Goal: Transaction & Acquisition: Purchase product/service

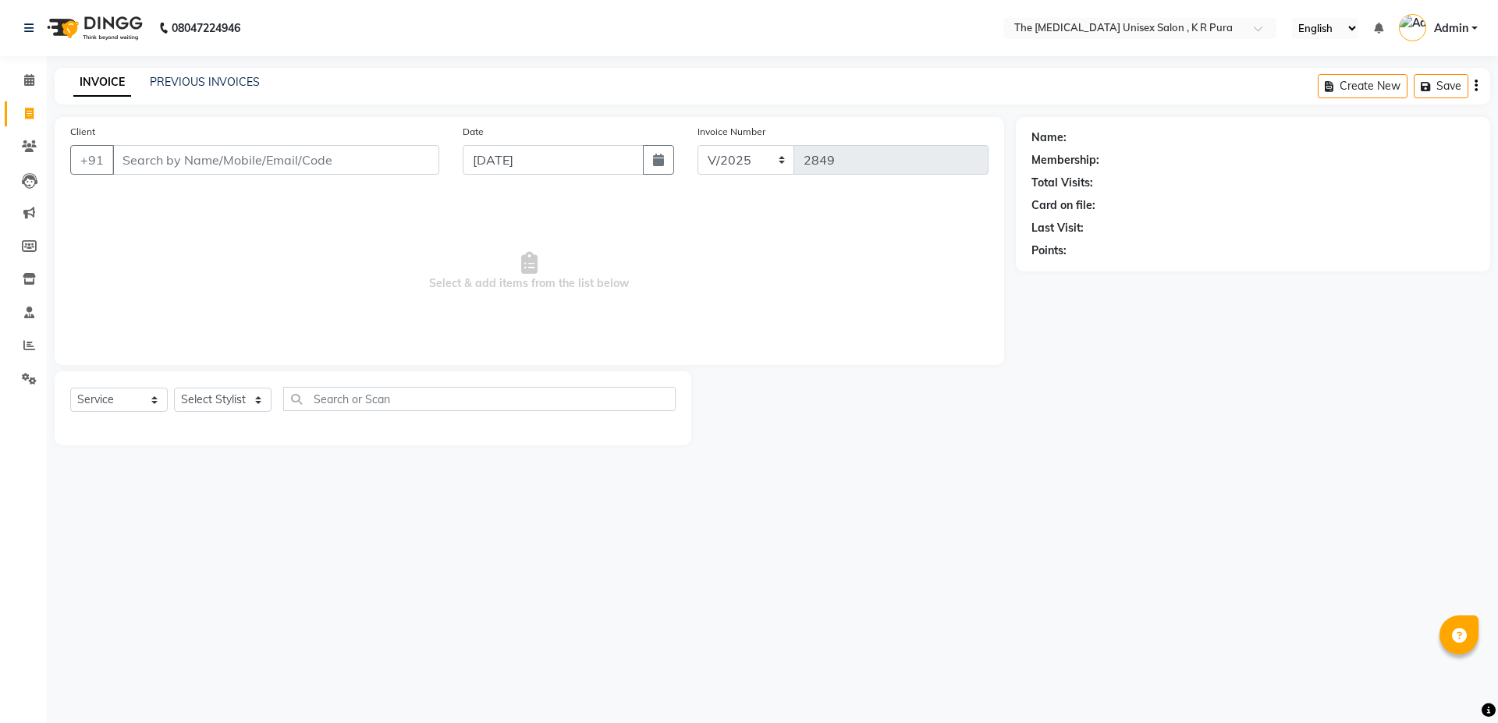
select select "service"
click at [211, 154] on input "Client" at bounding box center [275, 160] width 327 height 30
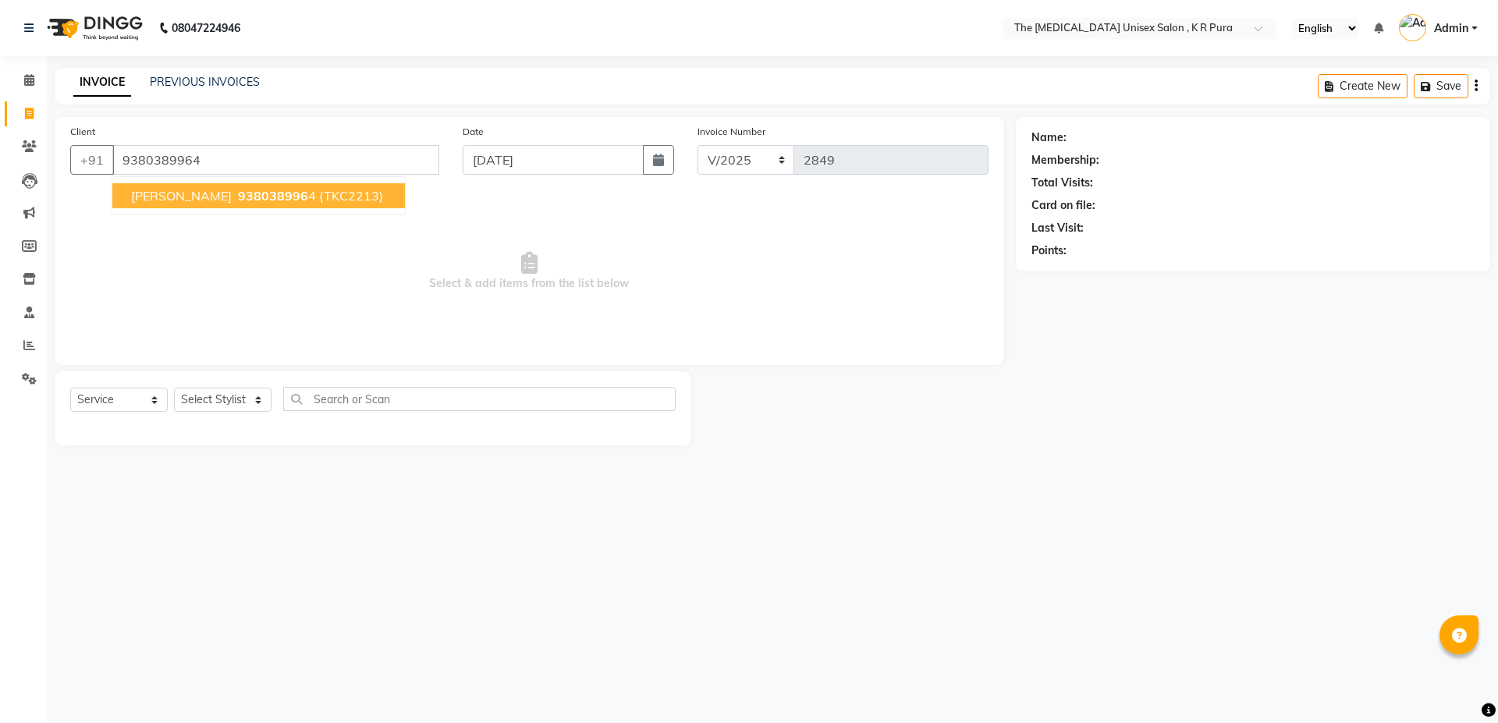
type input "9380389964"
select select "1: Object"
click at [261, 194] on ngb-highlight "938038996 4" at bounding box center [275, 196] width 81 height 16
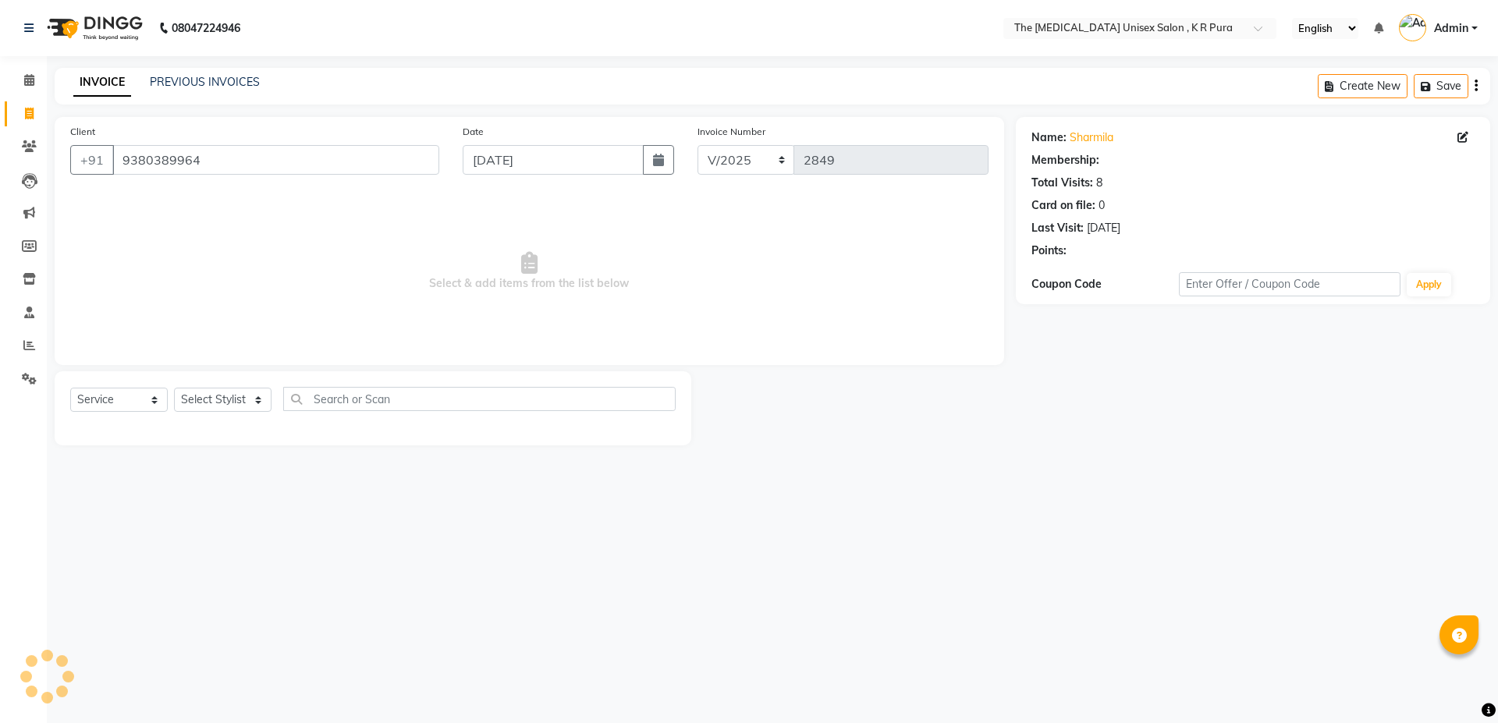
select select "1: Object"
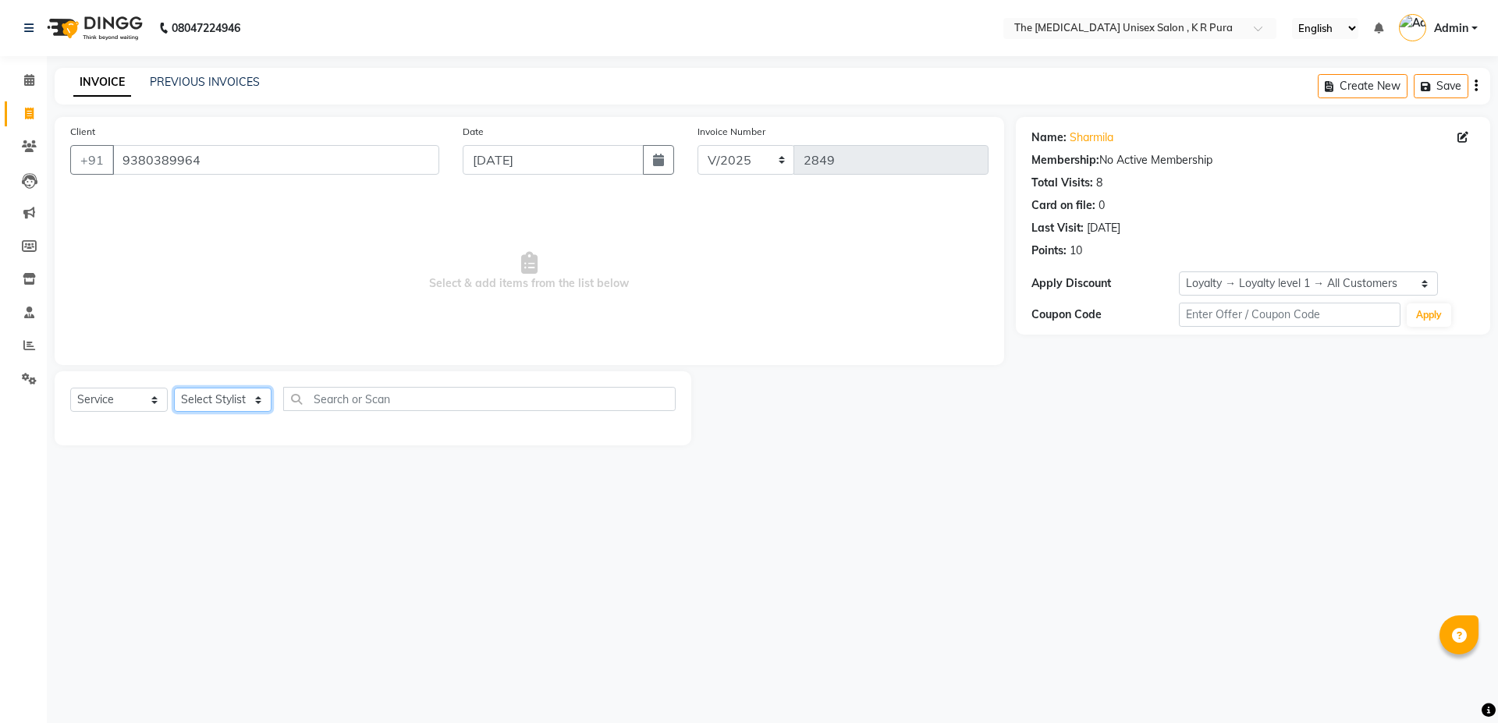
click at [201, 396] on select "Select Stylist armaan [PERSON_NAME] kunti [PERSON_NAME] [PERSON_NAME]" at bounding box center [223, 400] width 98 height 24
select select "88538"
click at [174, 388] on select "Select Stylist armaan [PERSON_NAME] kunti [PERSON_NAME] [PERSON_NAME]" at bounding box center [223, 400] width 98 height 24
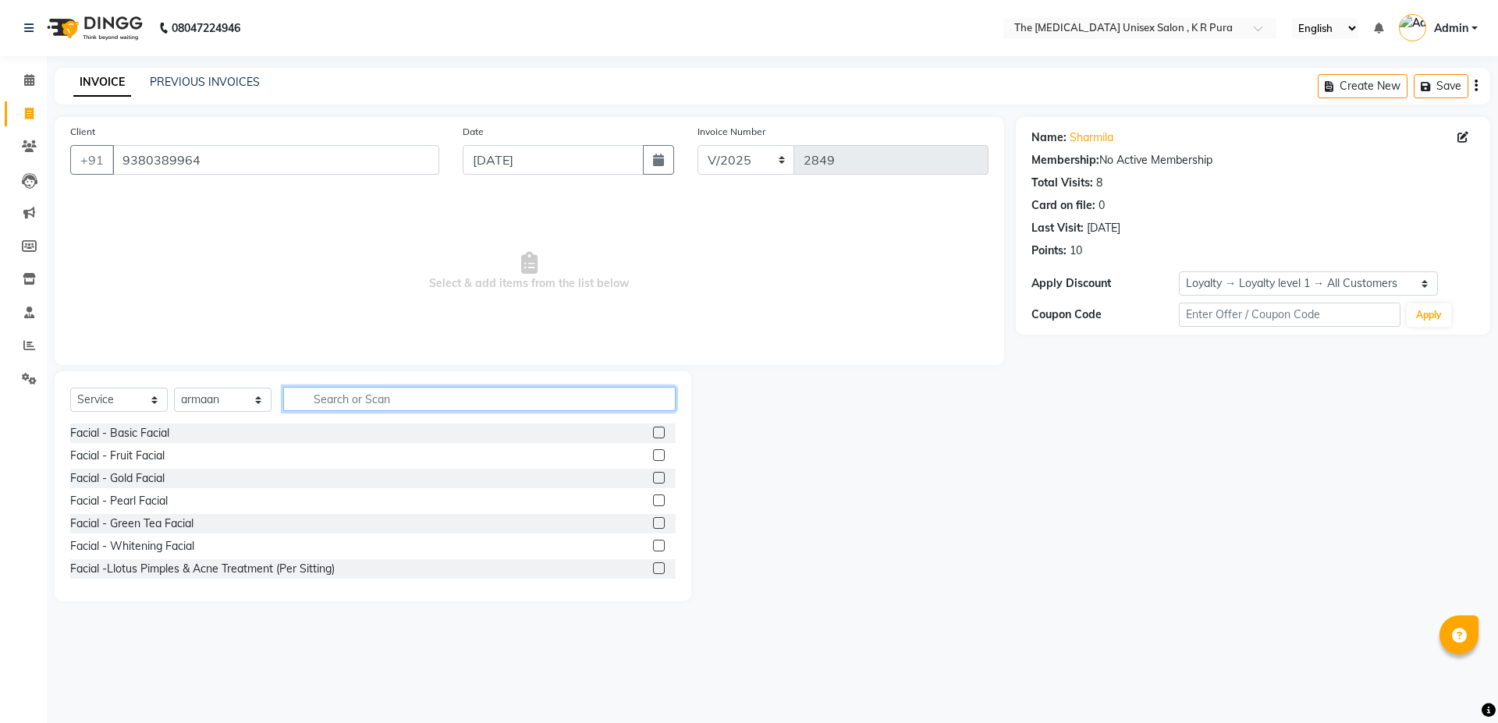
click at [373, 402] on input "text" at bounding box center [479, 399] width 392 height 24
type input "cut"
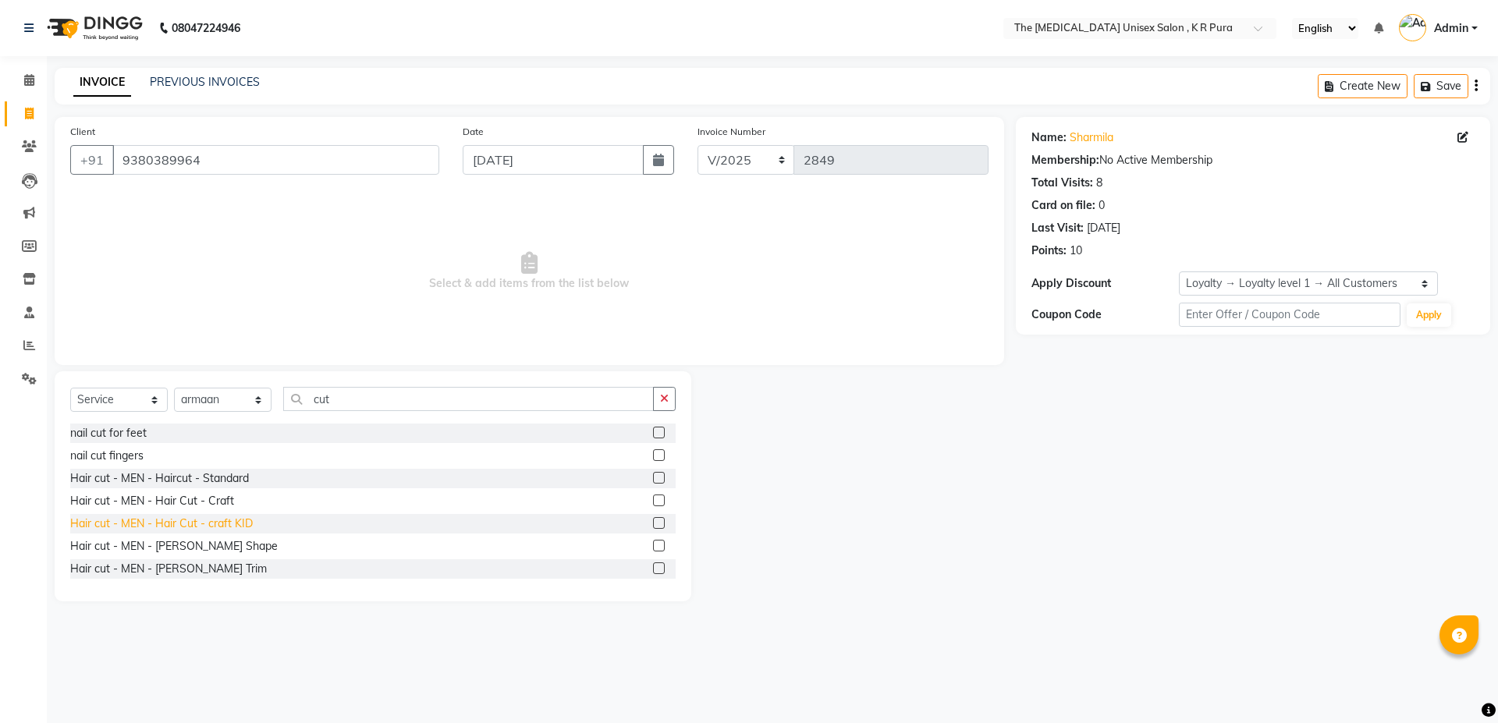
click at [245, 527] on div "Hair cut - MEN - Hair Cut - craft KID" at bounding box center [161, 524] width 183 height 16
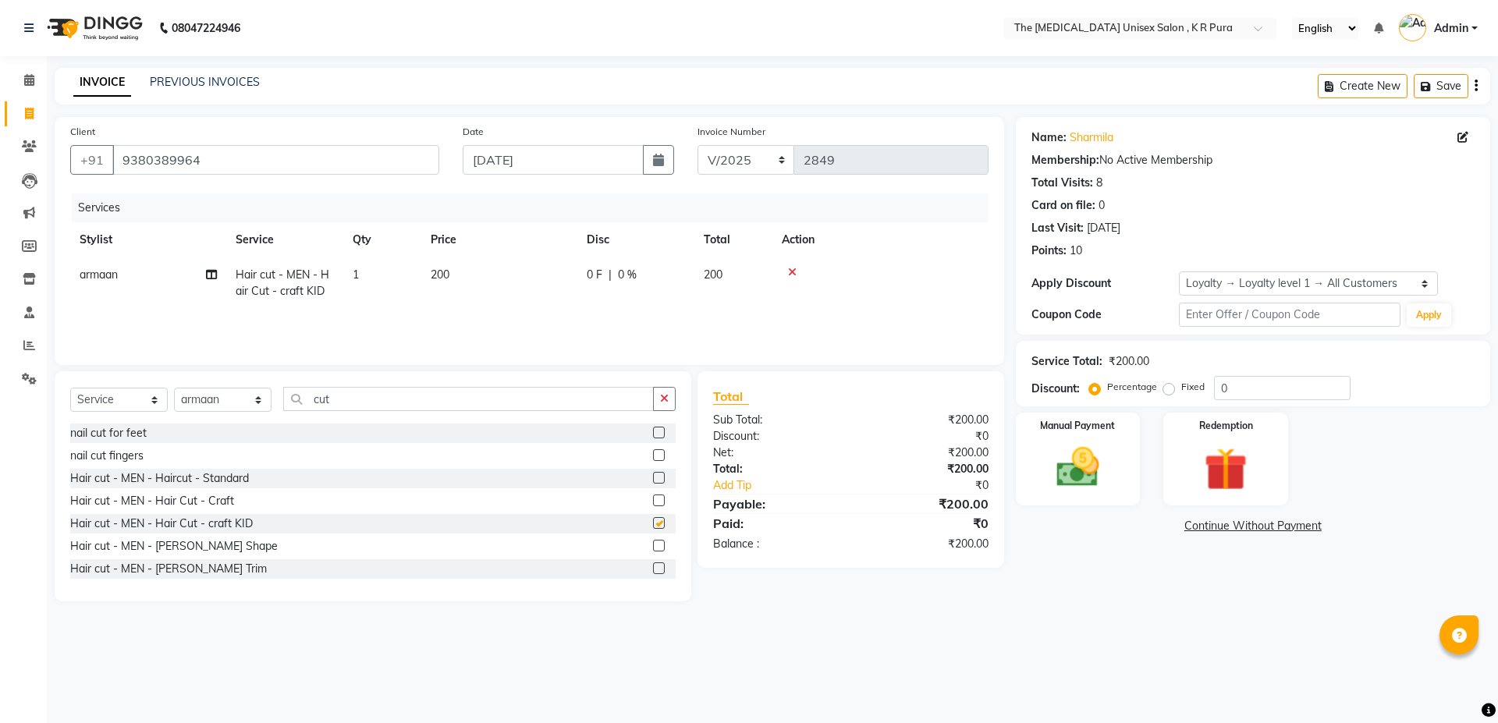
checkbox input "false"
click at [367, 402] on input "cut" at bounding box center [468, 399] width 371 height 24
type input "c"
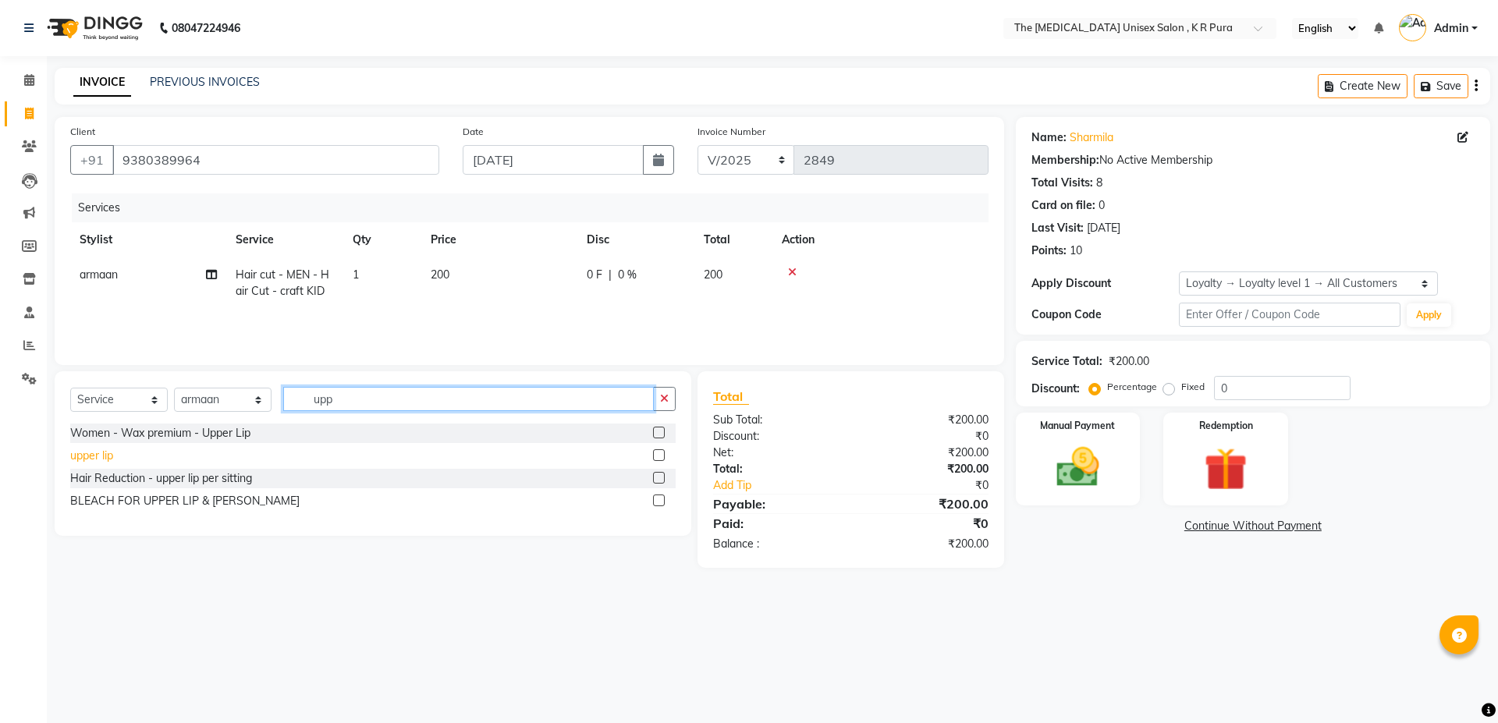
type input "upp"
click at [91, 454] on div "upper lip" at bounding box center [91, 456] width 43 height 16
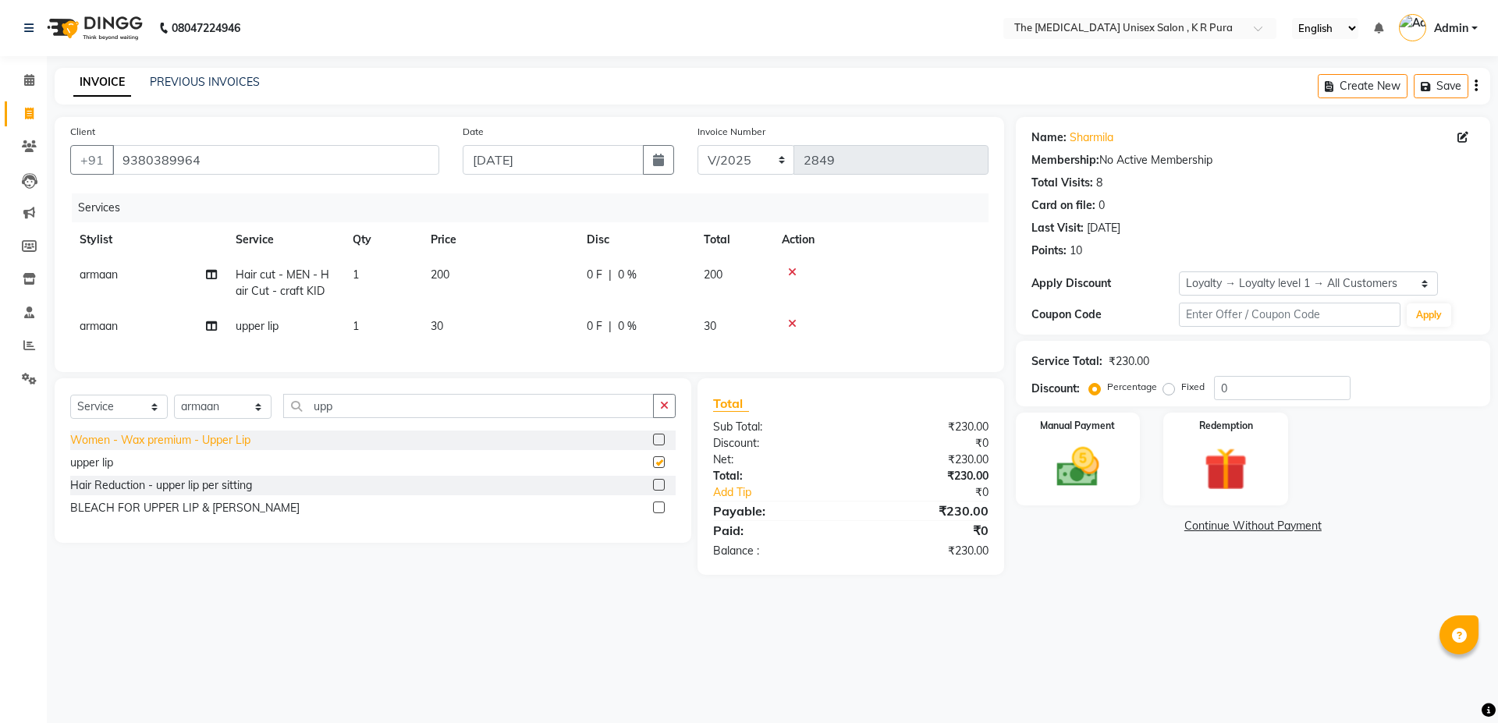
checkbox input "false"
click at [1080, 476] on img at bounding box center [1078, 467] width 73 height 51
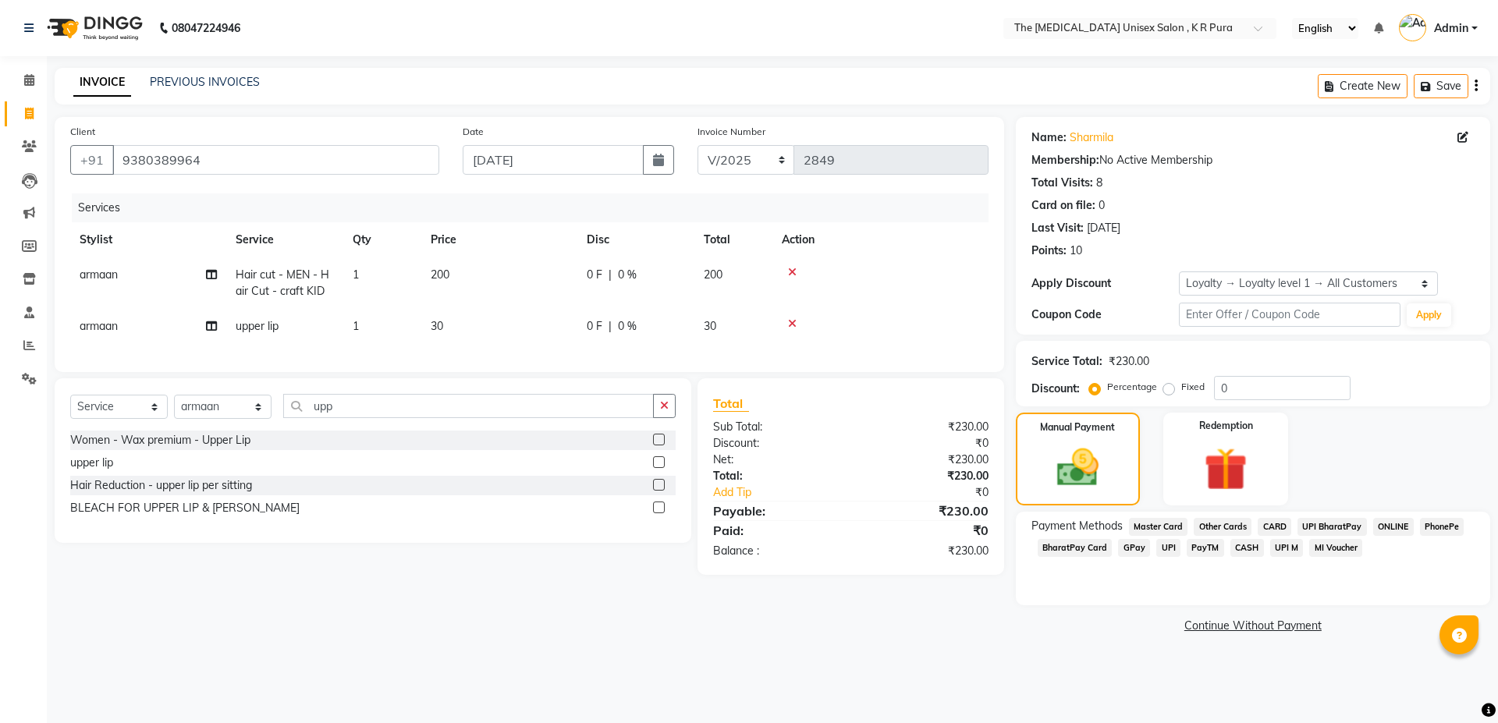
click at [1446, 530] on span "PhonePe" at bounding box center [1442, 527] width 44 height 18
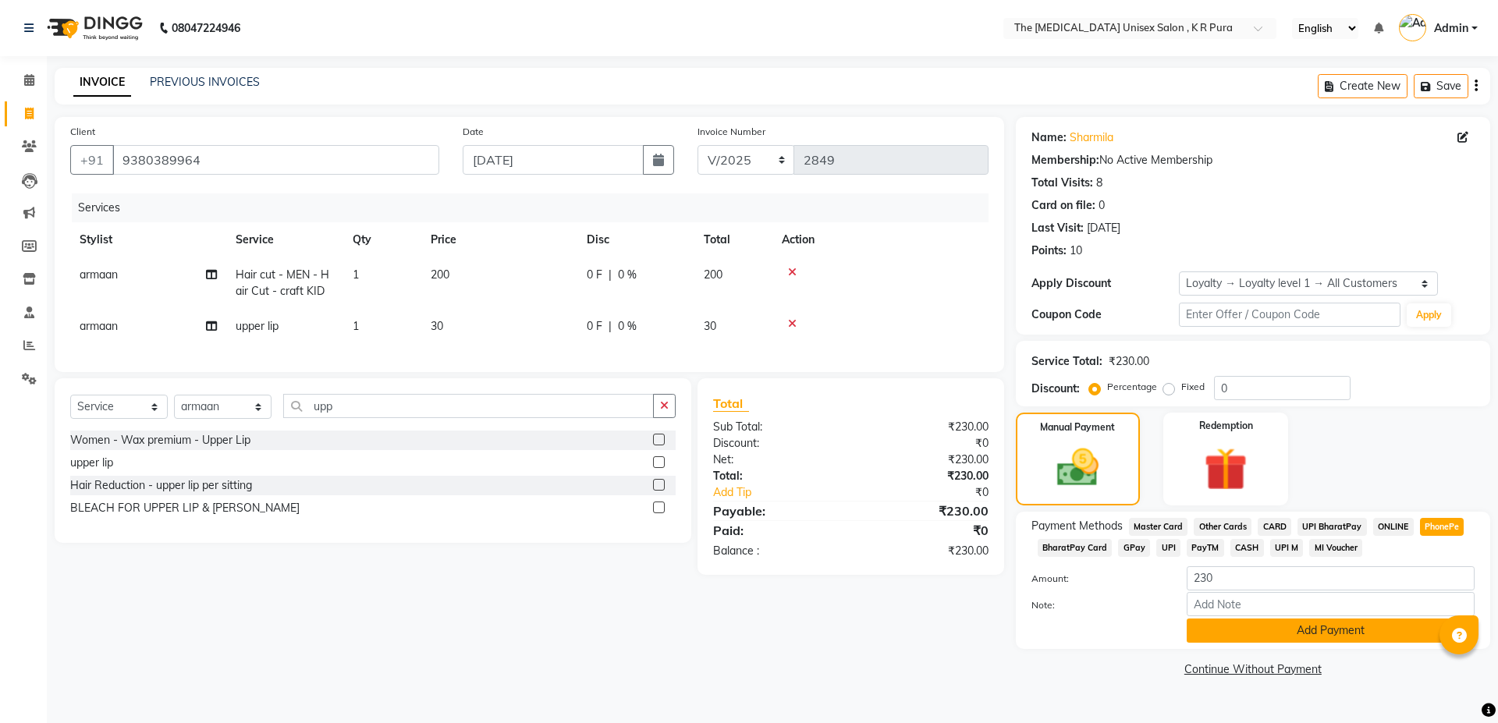
click at [1255, 624] on button "Add Payment" at bounding box center [1331, 631] width 288 height 24
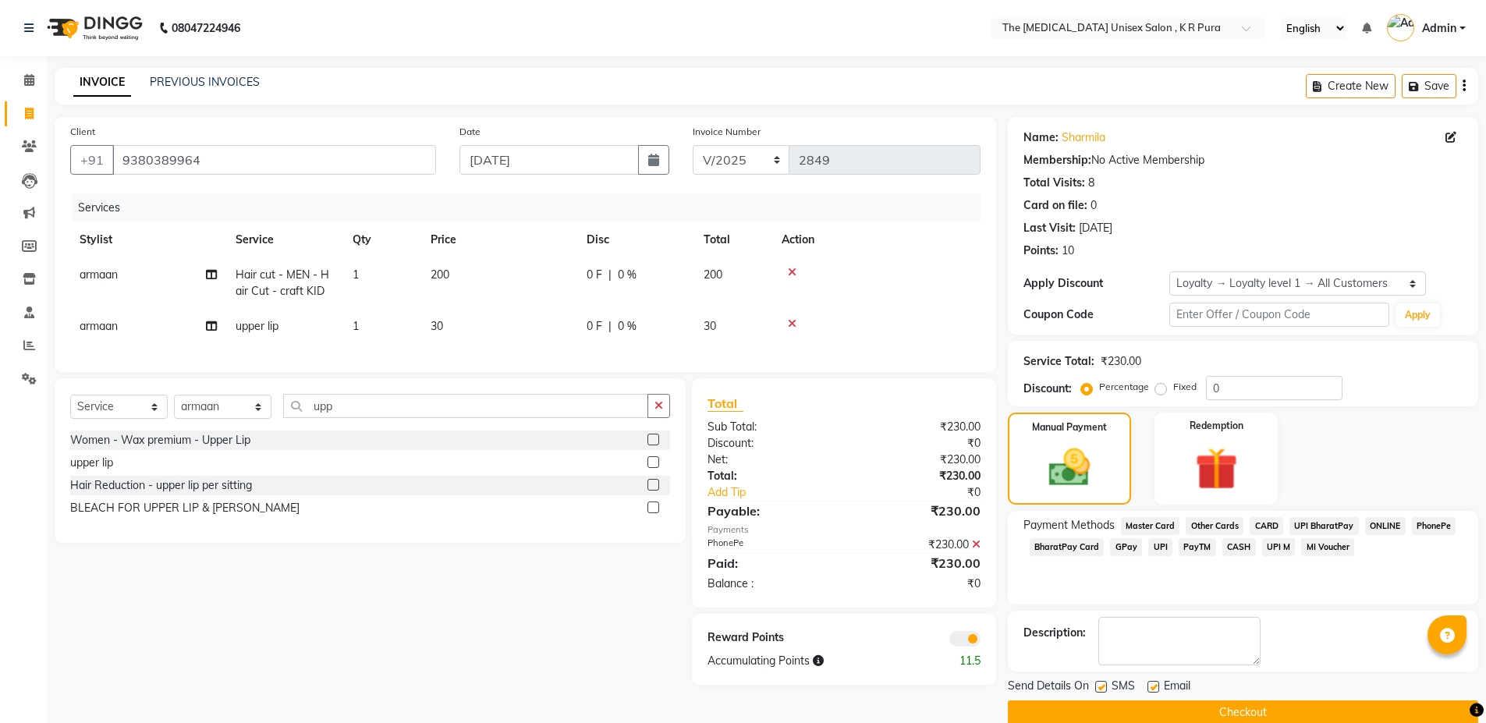
scroll to position [25, 0]
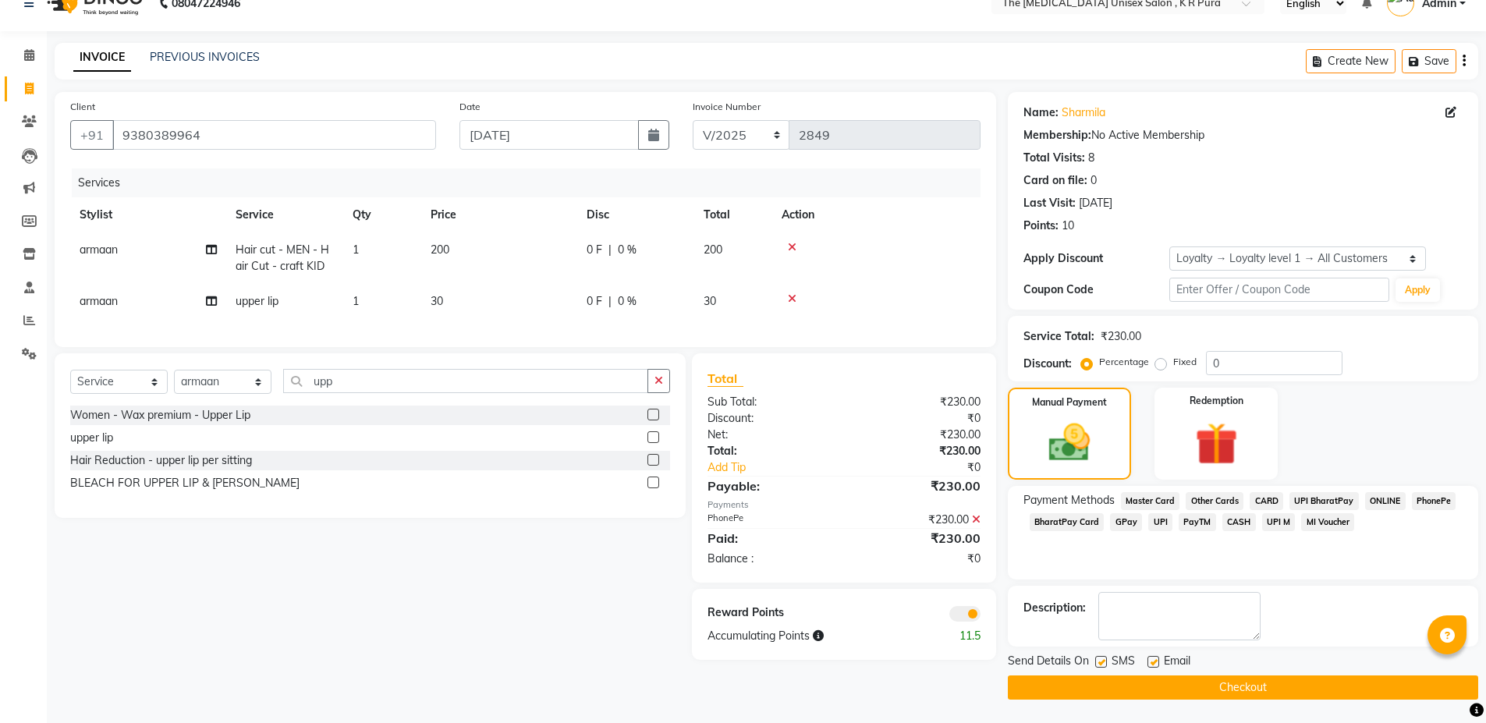
click at [1075, 682] on button "Checkout" at bounding box center [1243, 688] width 470 height 24
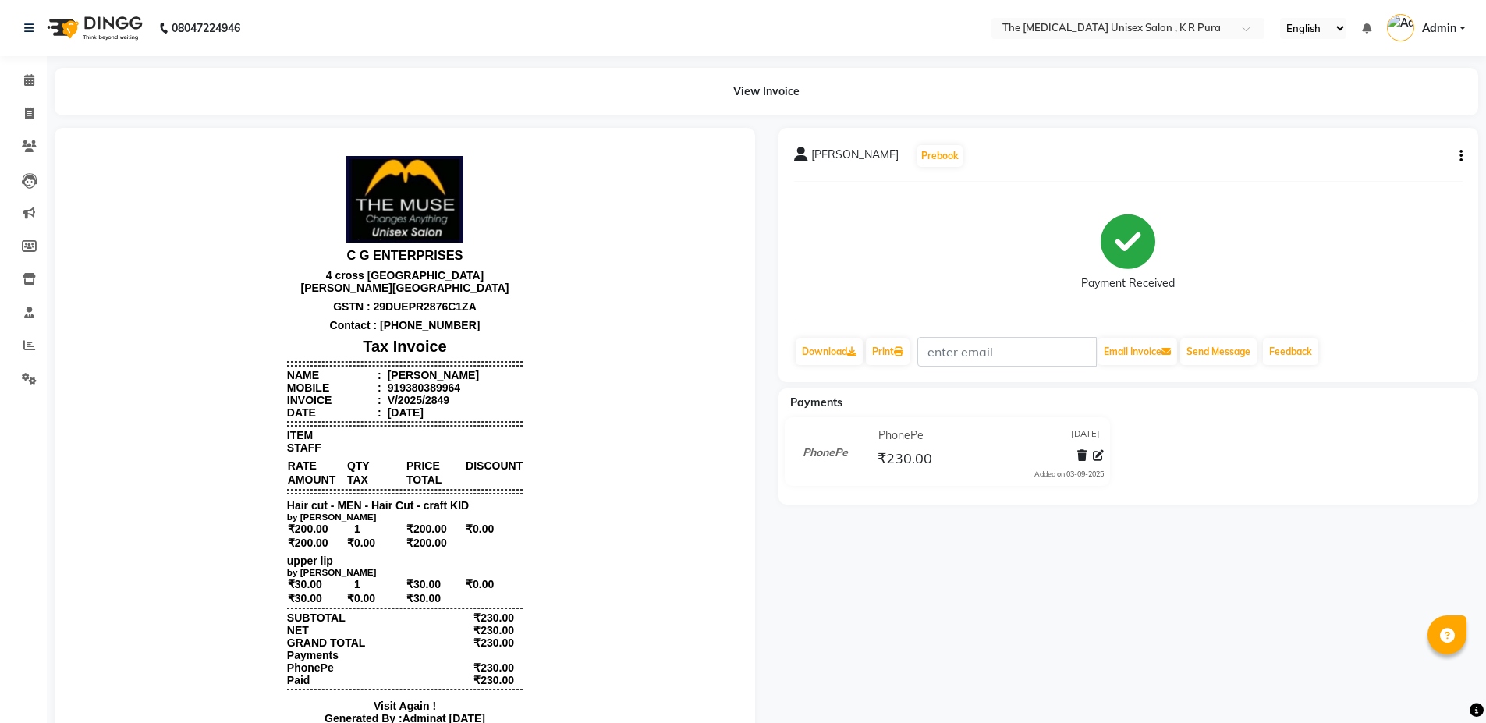
click at [43, 44] on img at bounding box center [93, 28] width 107 height 44
click at [35, 71] on link "Calendar" at bounding box center [23, 81] width 37 height 26
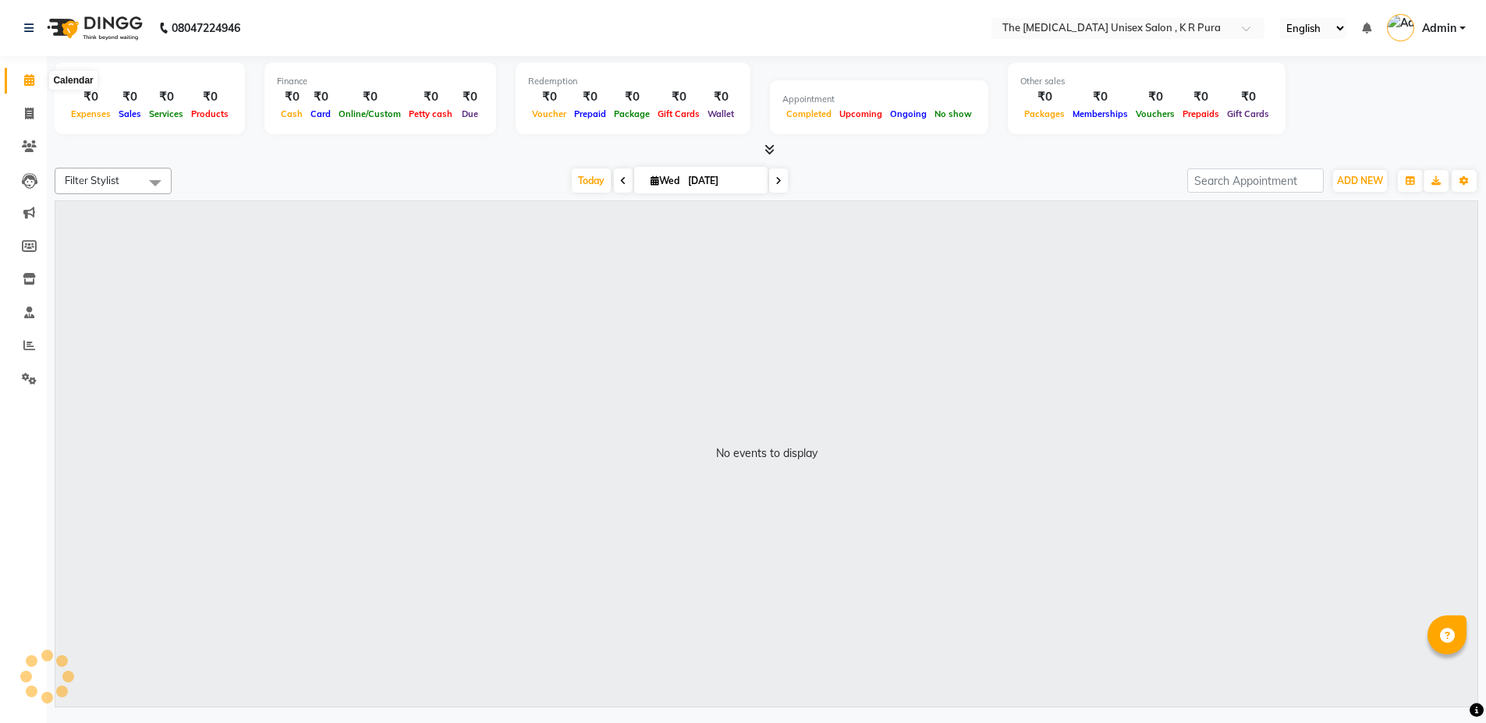
click at [26, 79] on icon at bounding box center [29, 80] width 10 height 12
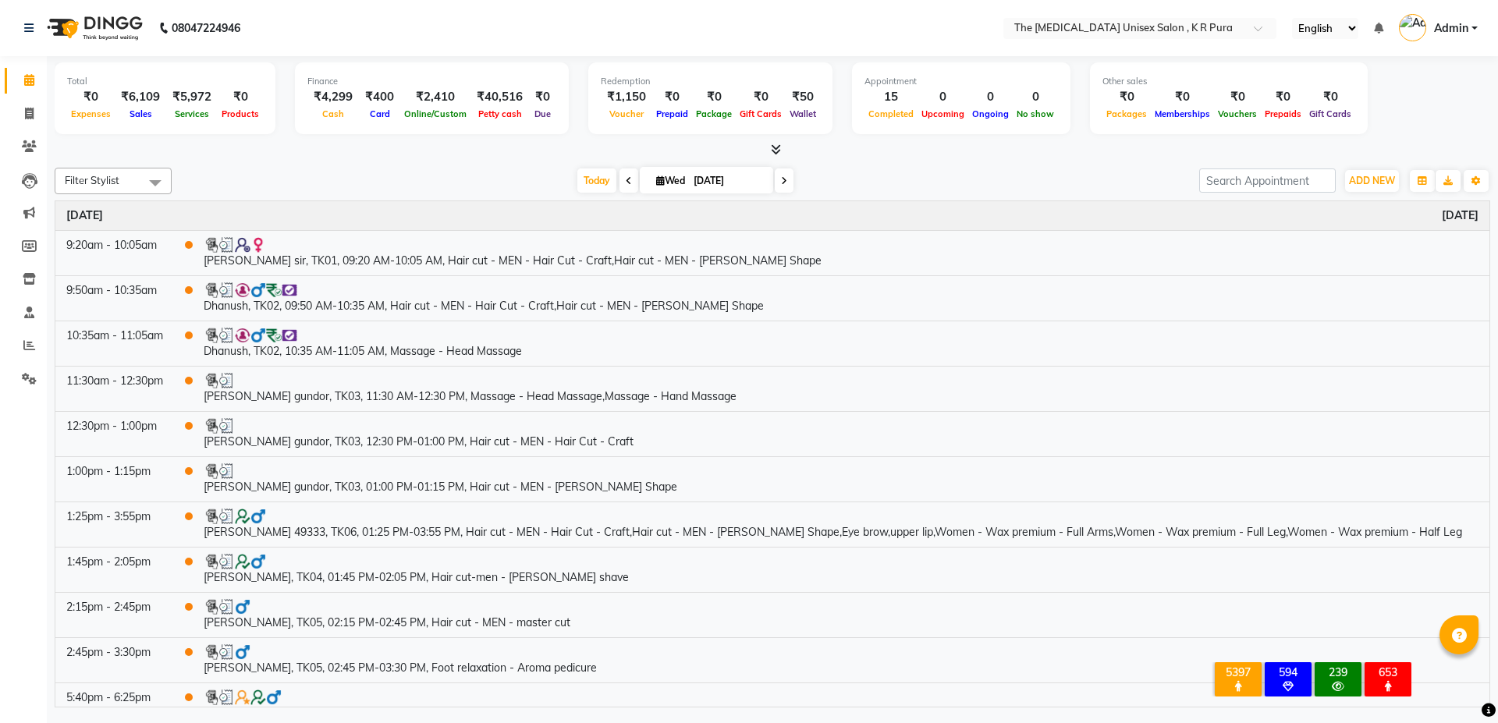
click at [779, 149] on icon at bounding box center [776, 150] width 10 height 12
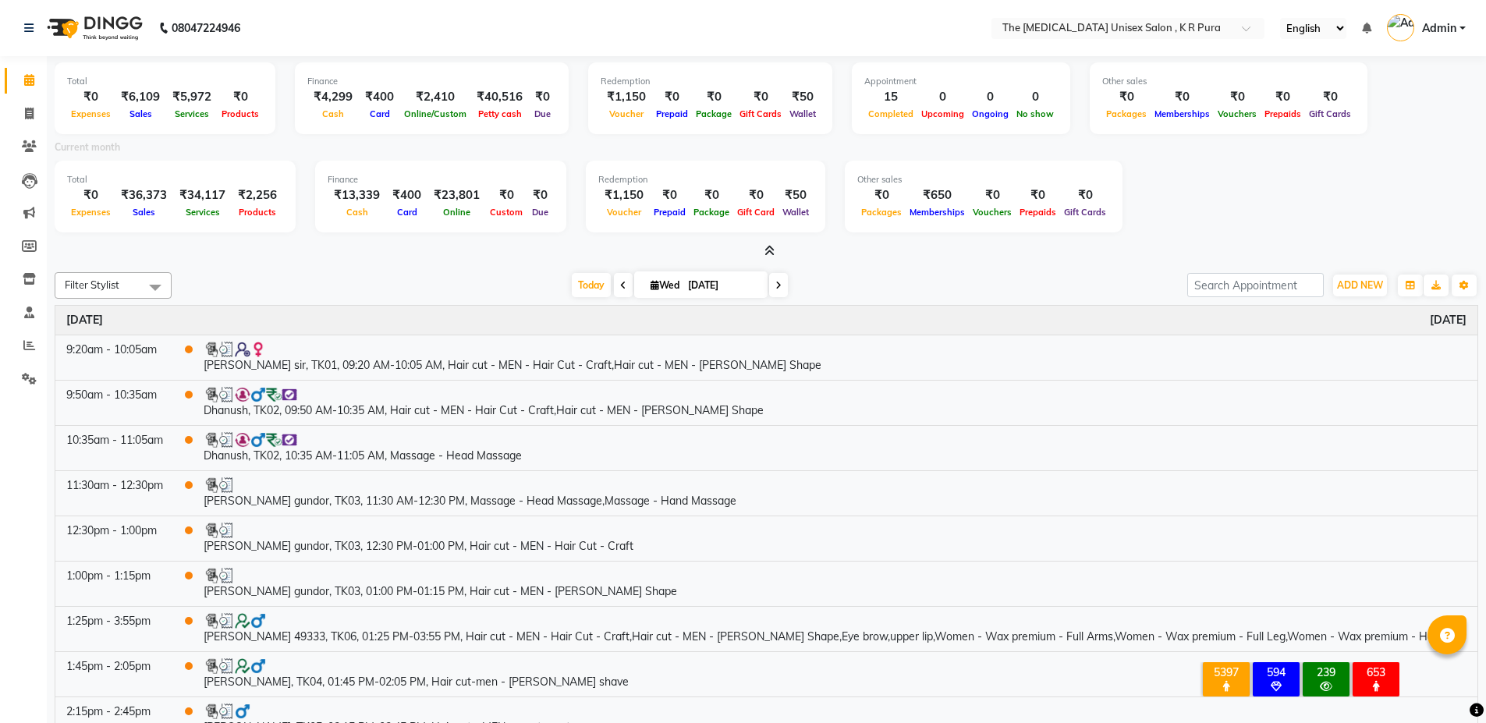
click at [1276, 716] on div "× 5397 All Customers 594 All [DEMOGRAPHIC_DATA] Customer 239 All Customers Visi…" at bounding box center [1300, 682] width 245 height 68
click at [27, 348] on icon at bounding box center [29, 345] width 12 height 12
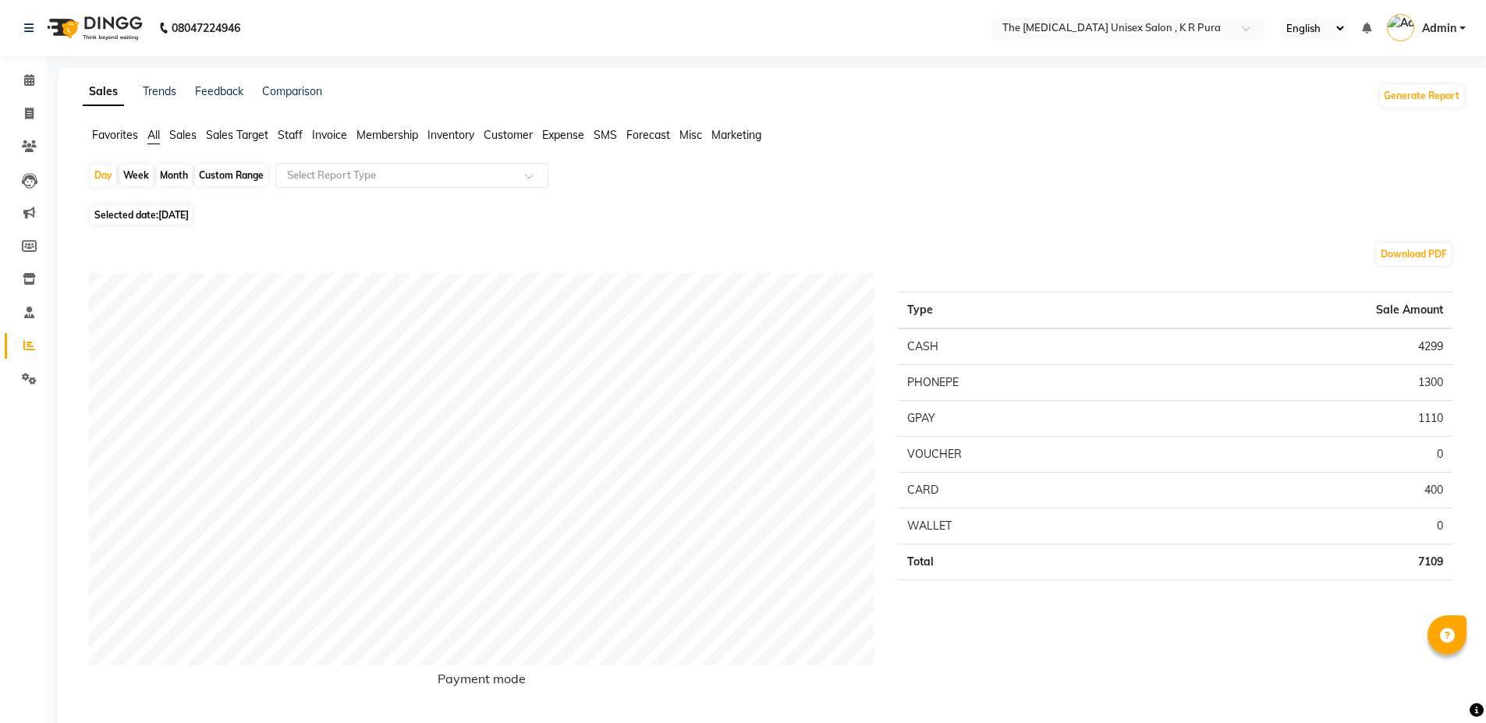
click at [139, 175] on div "Week" at bounding box center [136, 176] width 34 height 22
select select "9"
select select "2025"
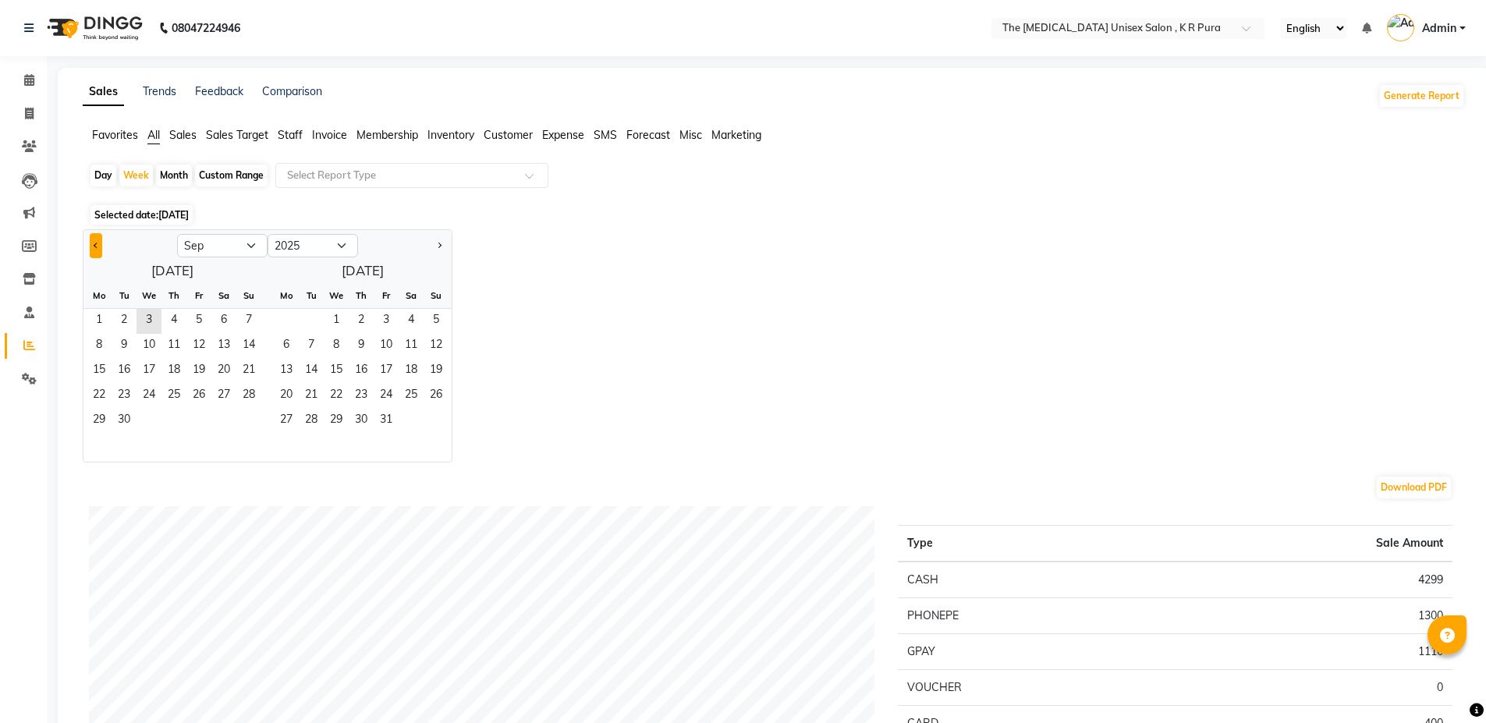
click at [94, 245] on span "Previous month" at bounding box center [96, 244] width 5 height 5
select select "8"
click at [103, 420] on span "25" at bounding box center [99, 421] width 25 height 25
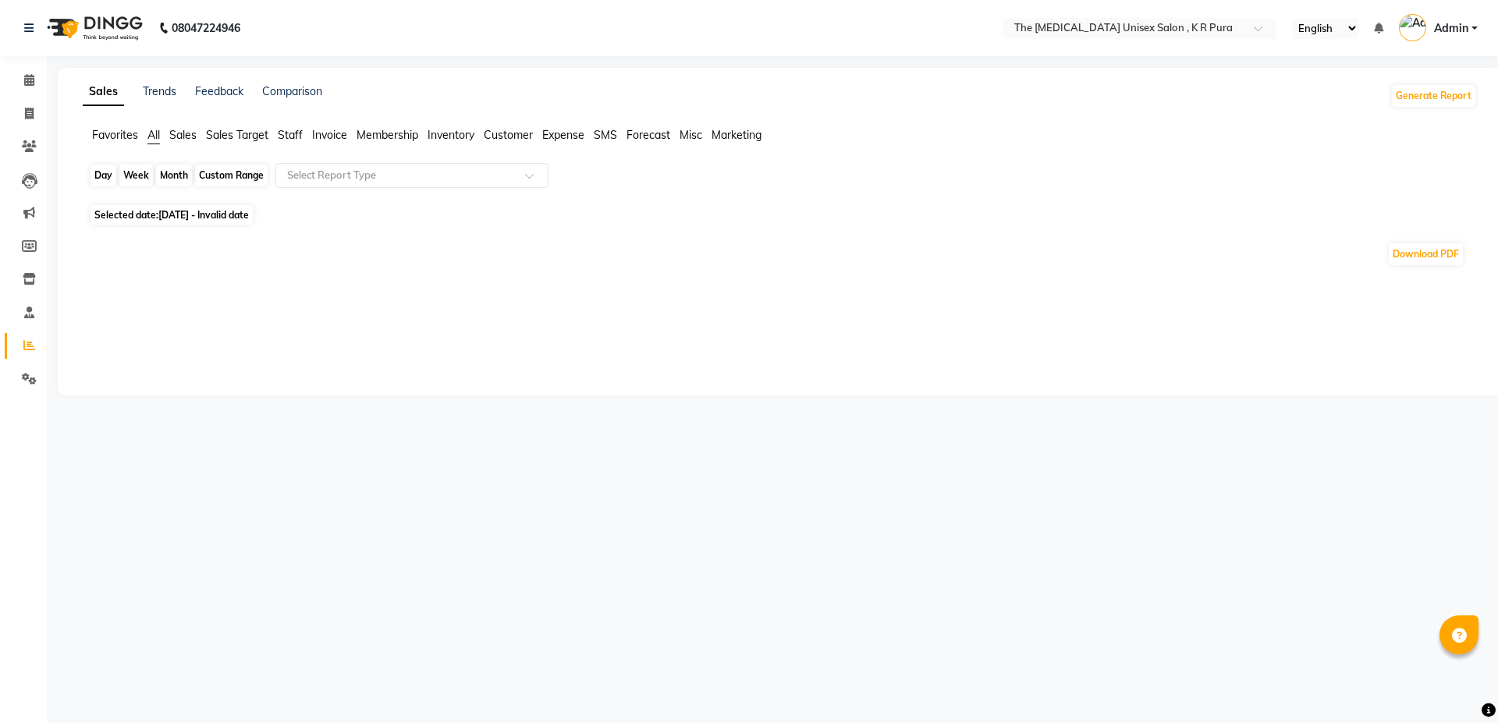
click at [126, 175] on div "Week" at bounding box center [136, 176] width 34 height 22
select select "8"
select select "2025"
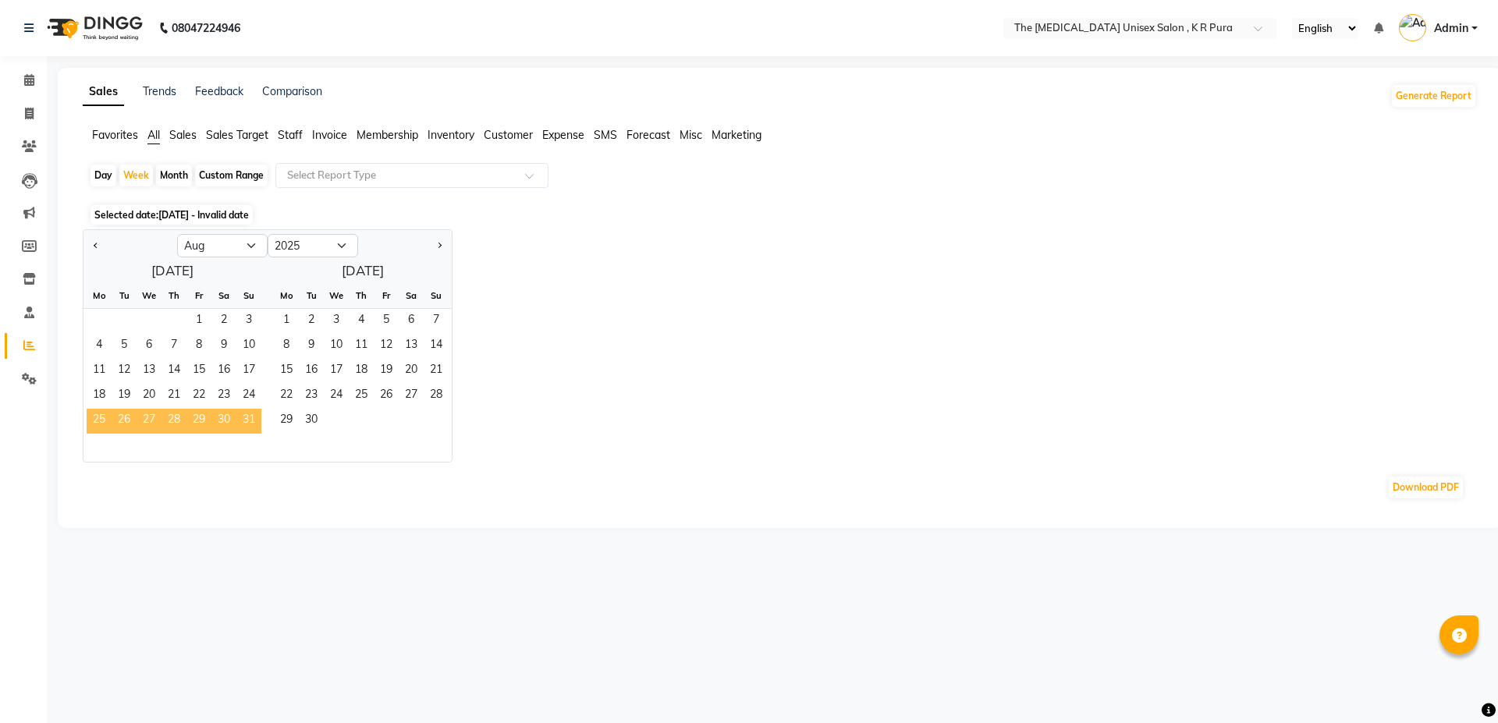
click at [102, 422] on span "25" at bounding box center [99, 421] width 25 height 25
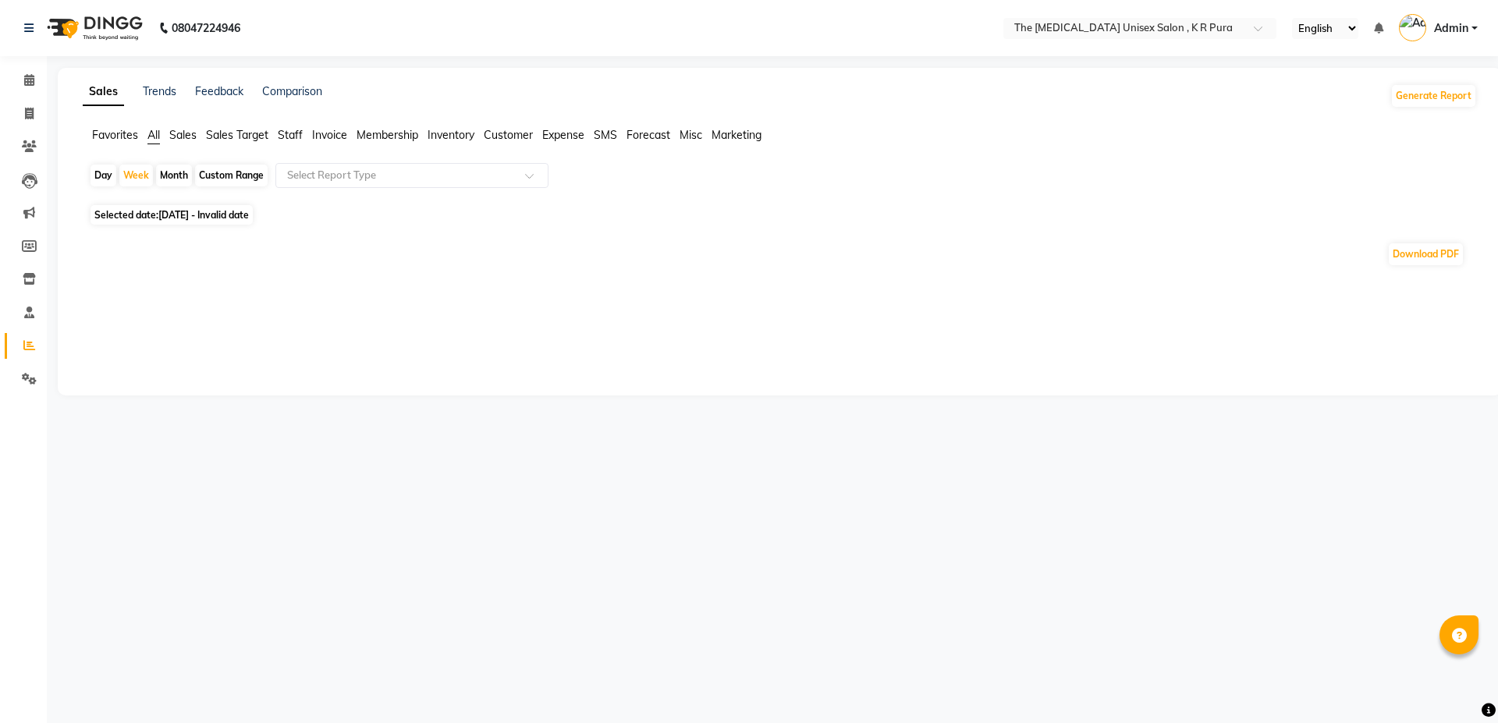
click at [289, 135] on span "Staff" at bounding box center [290, 135] width 25 height 14
click at [136, 179] on div "Week" at bounding box center [136, 176] width 34 height 22
select select "8"
select select "2025"
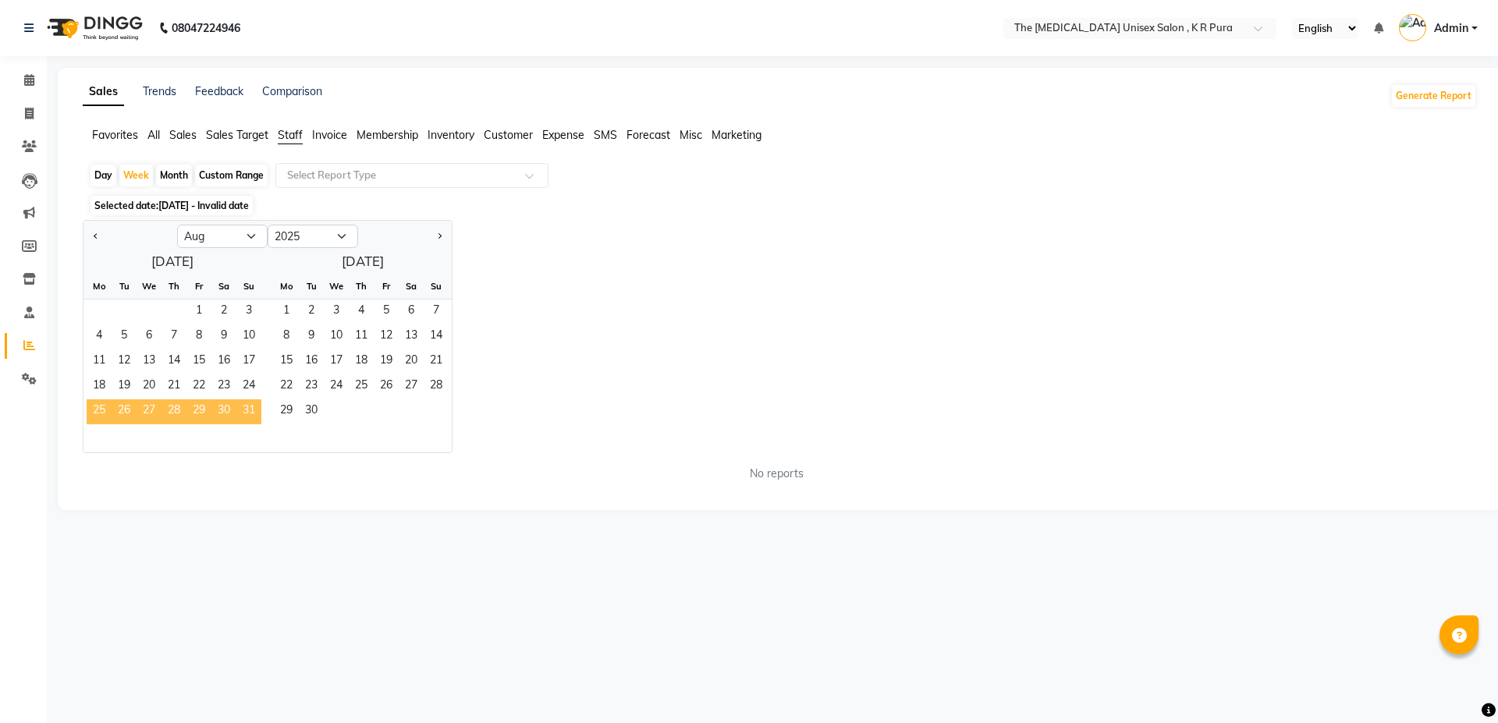
click at [102, 411] on span "25" at bounding box center [99, 411] width 25 height 25
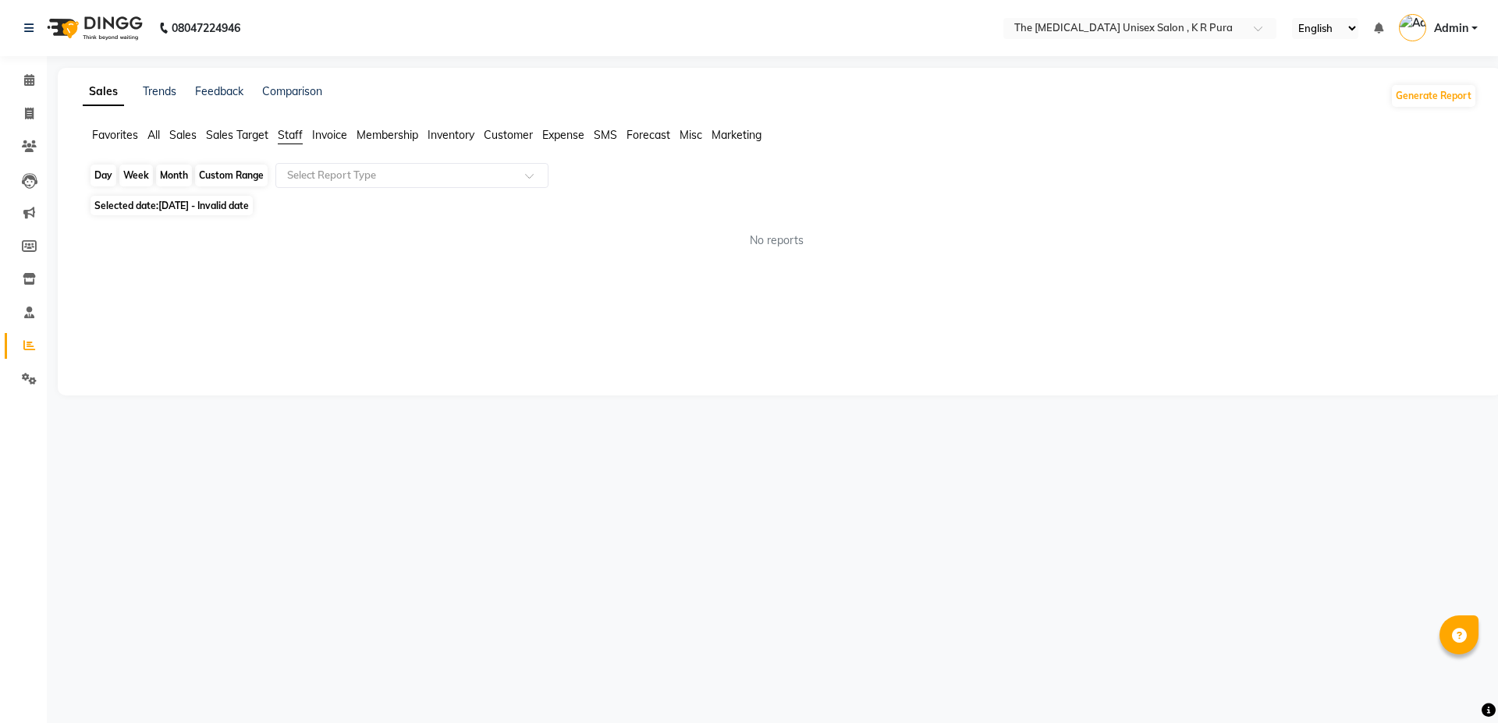
click at [128, 168] on div "Week" at bounding box center [136, 176] width 34 height 22
select select "8"
select select "2025"
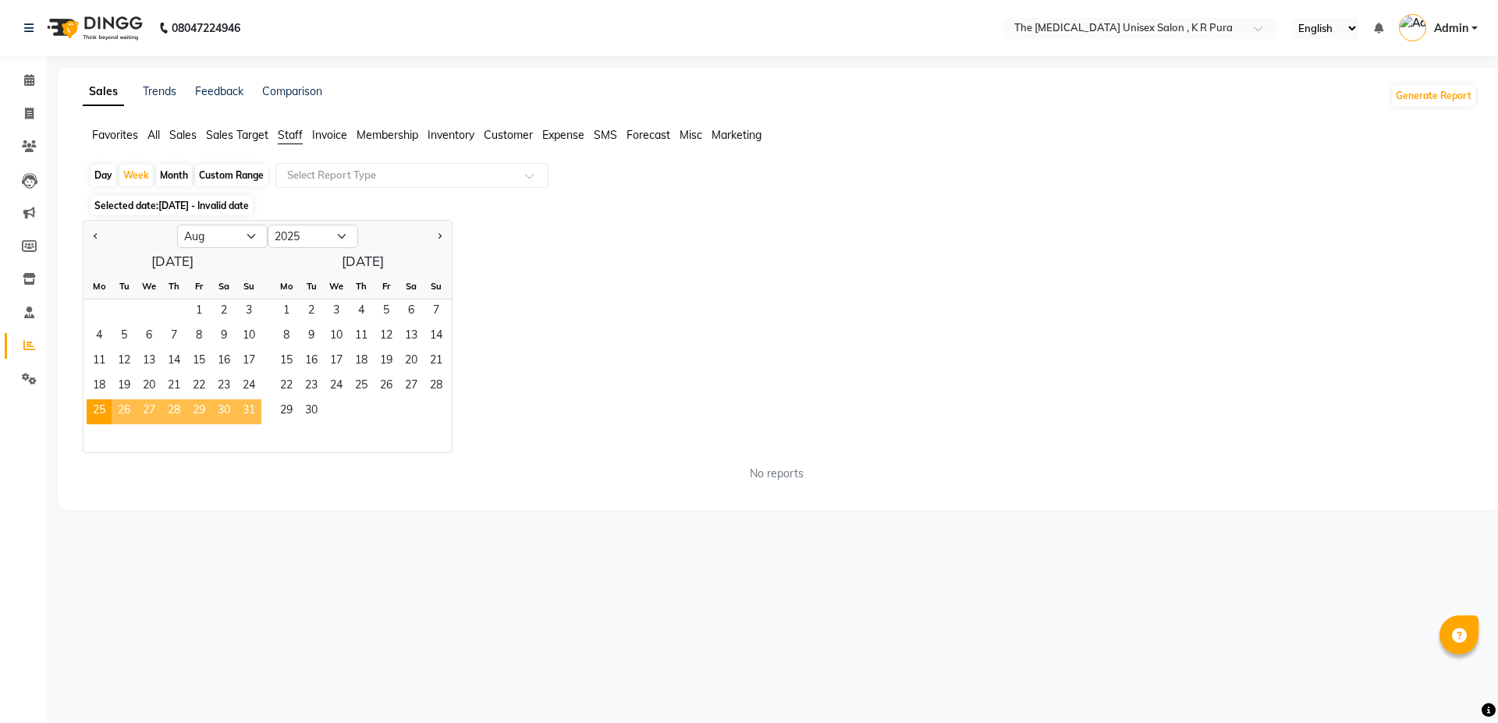
click at [250, 412] on span "31" at bounding box center [248, 411] width 25 height 25
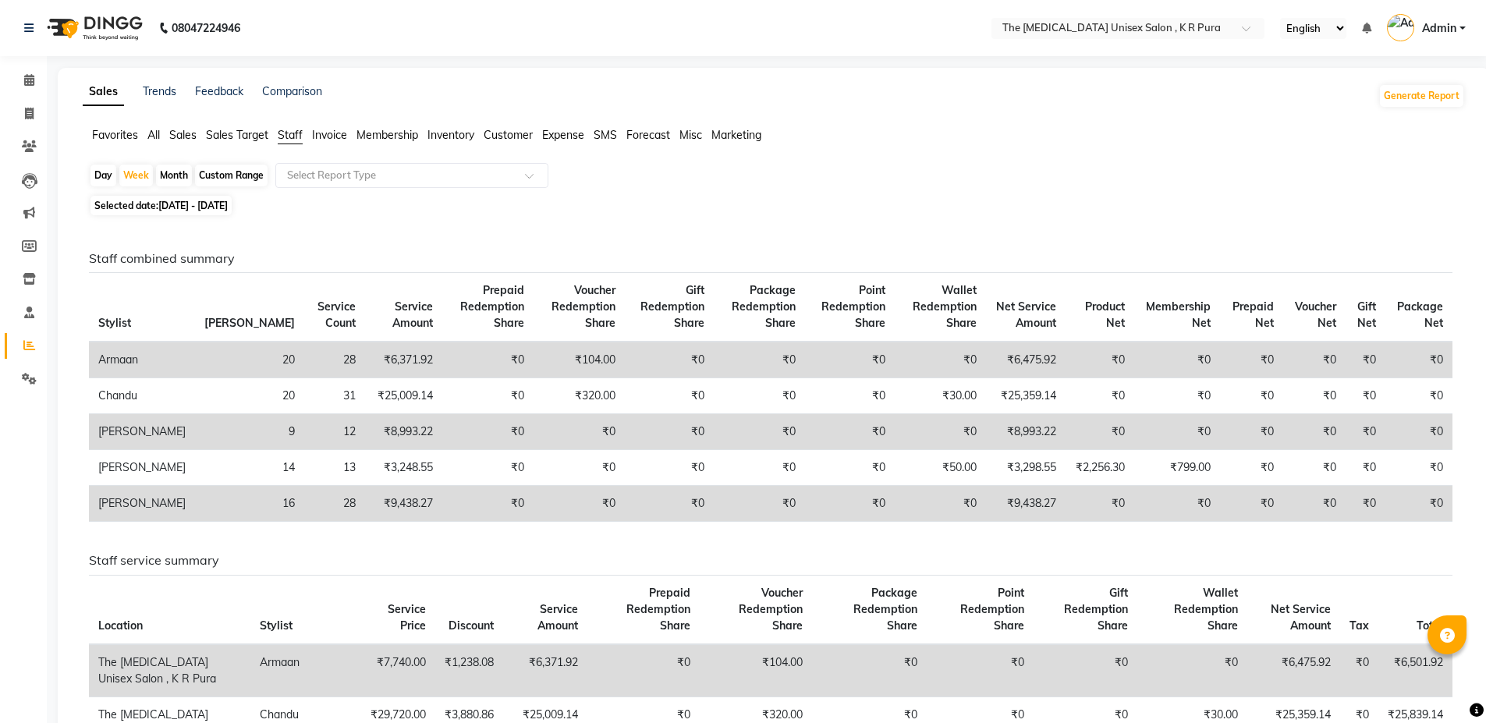
click at [166, 205] on span "[DATE] - [DATE]" at bounding box center [192, 206] width 69 height 12
select select "8"
select select "2025"
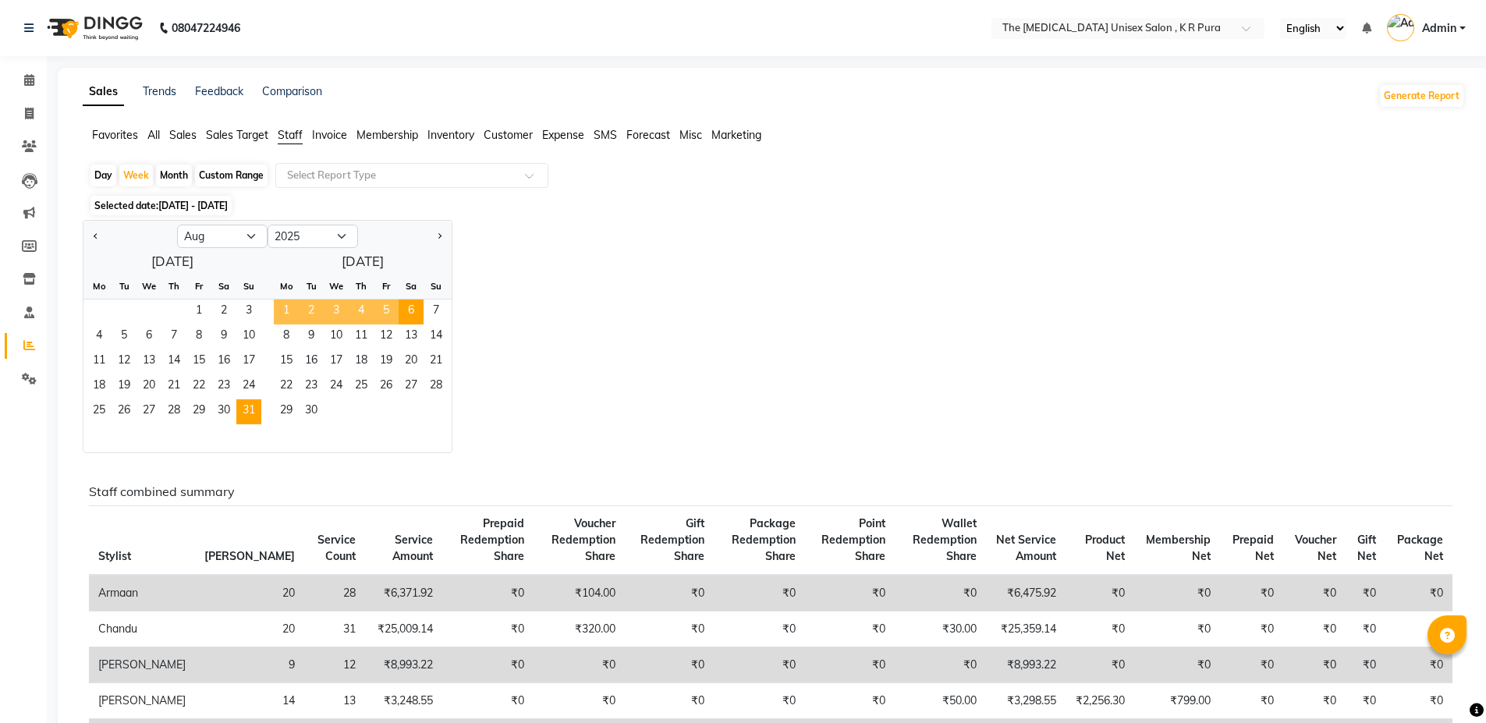
click at [110, 176] on div "Day" at bounding box center [104, 176] width 26 height 22
select select "8"
select select "2025"
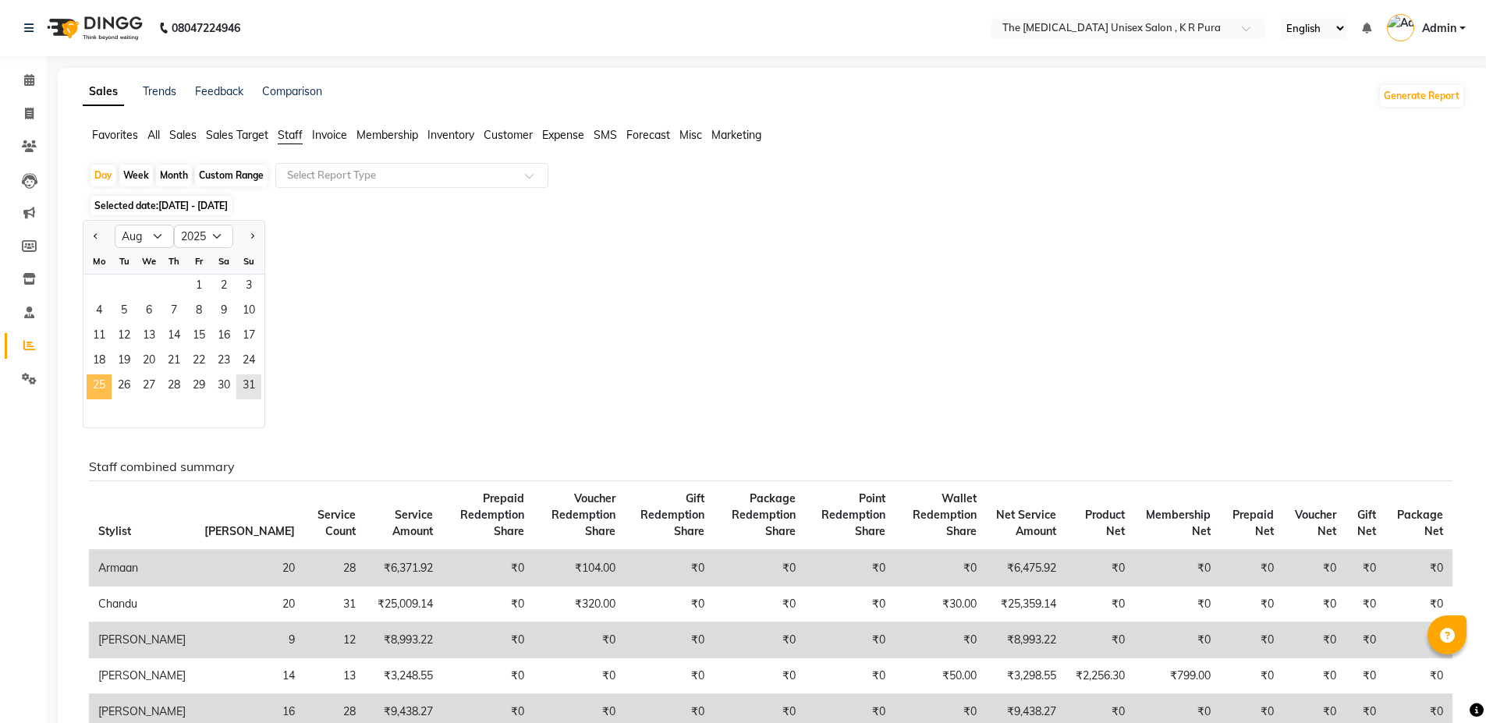
click at [93, 378] on span "25" at bounding box center [99, 387] width 25 height 25
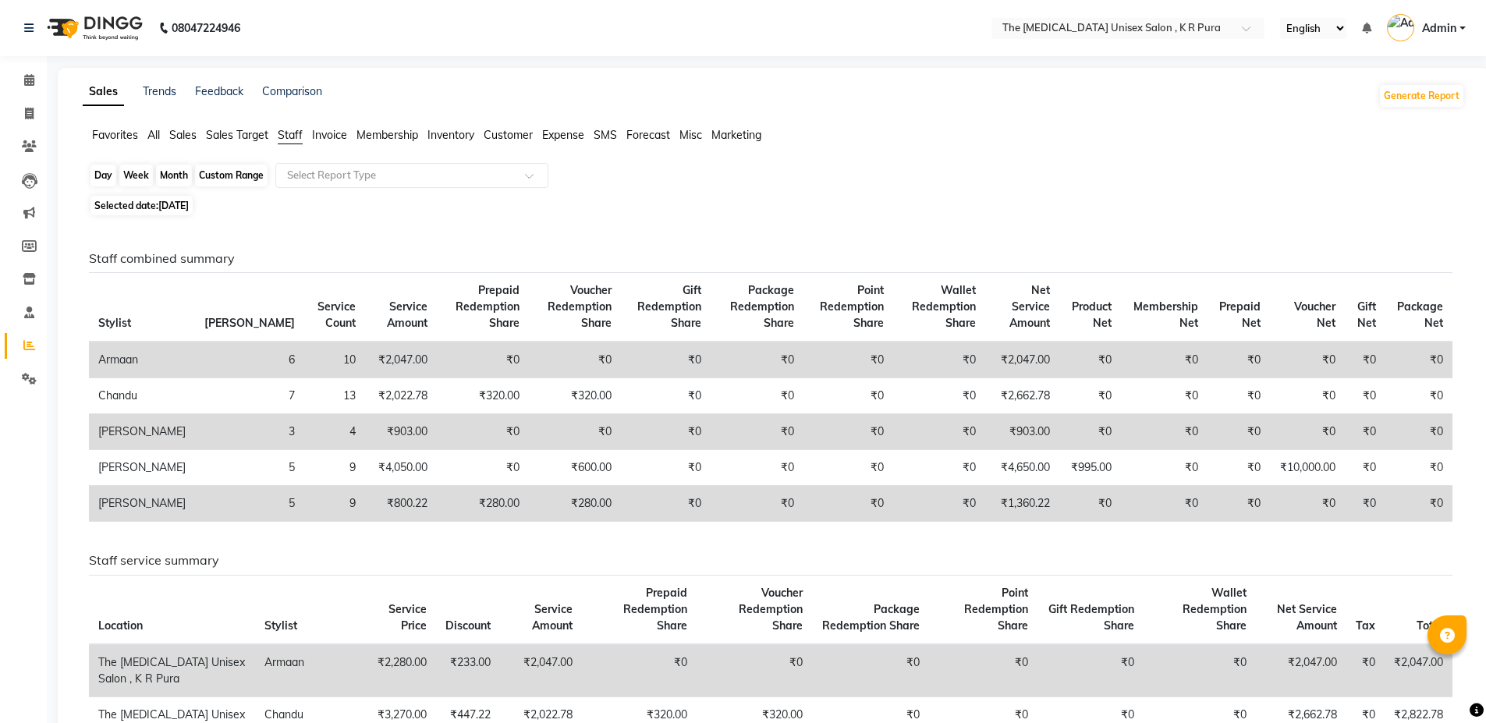
click at [108, 181] on div "Day" at bounding box center [104, 176] width 26 height 22
select select "8"
select select "2025"
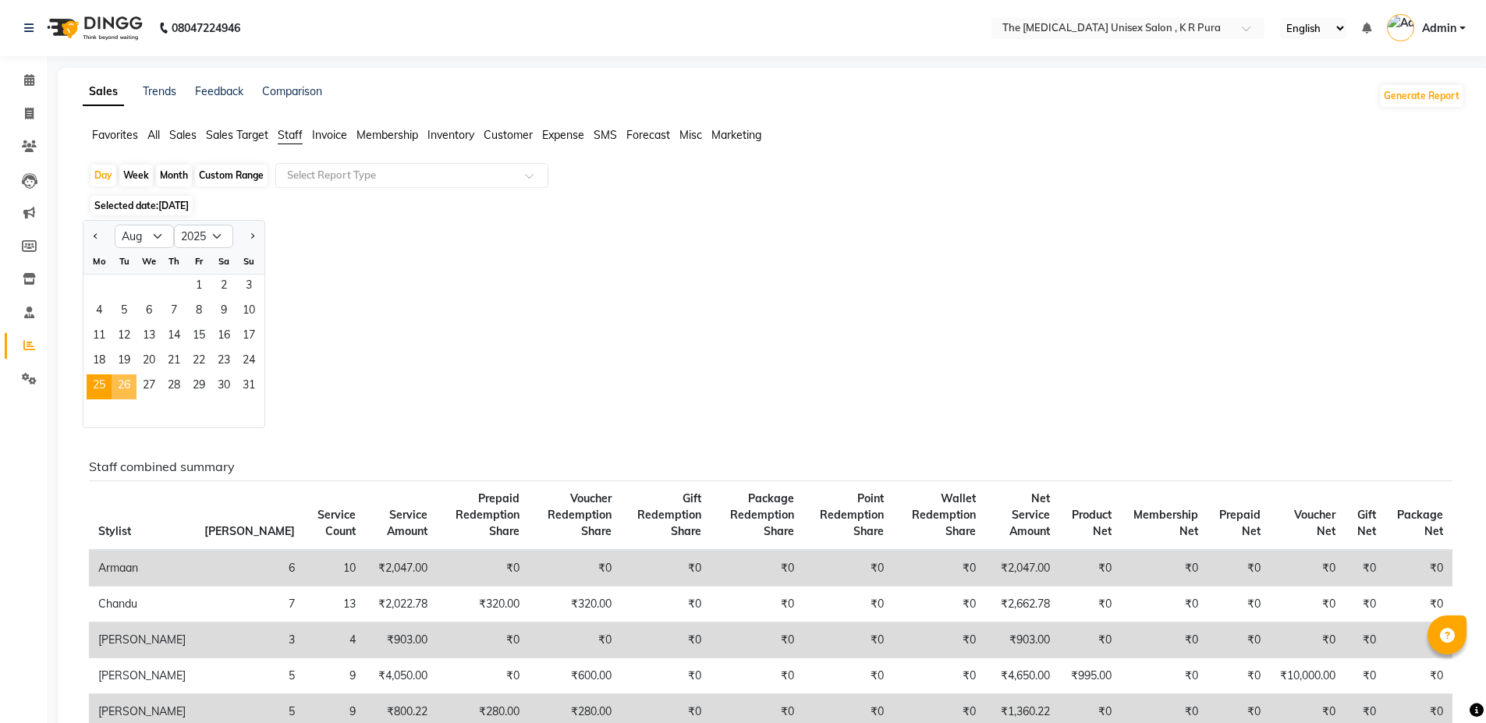
click at [119, 389] on span "26" at bounding box center [124, 387] width 25 height 25
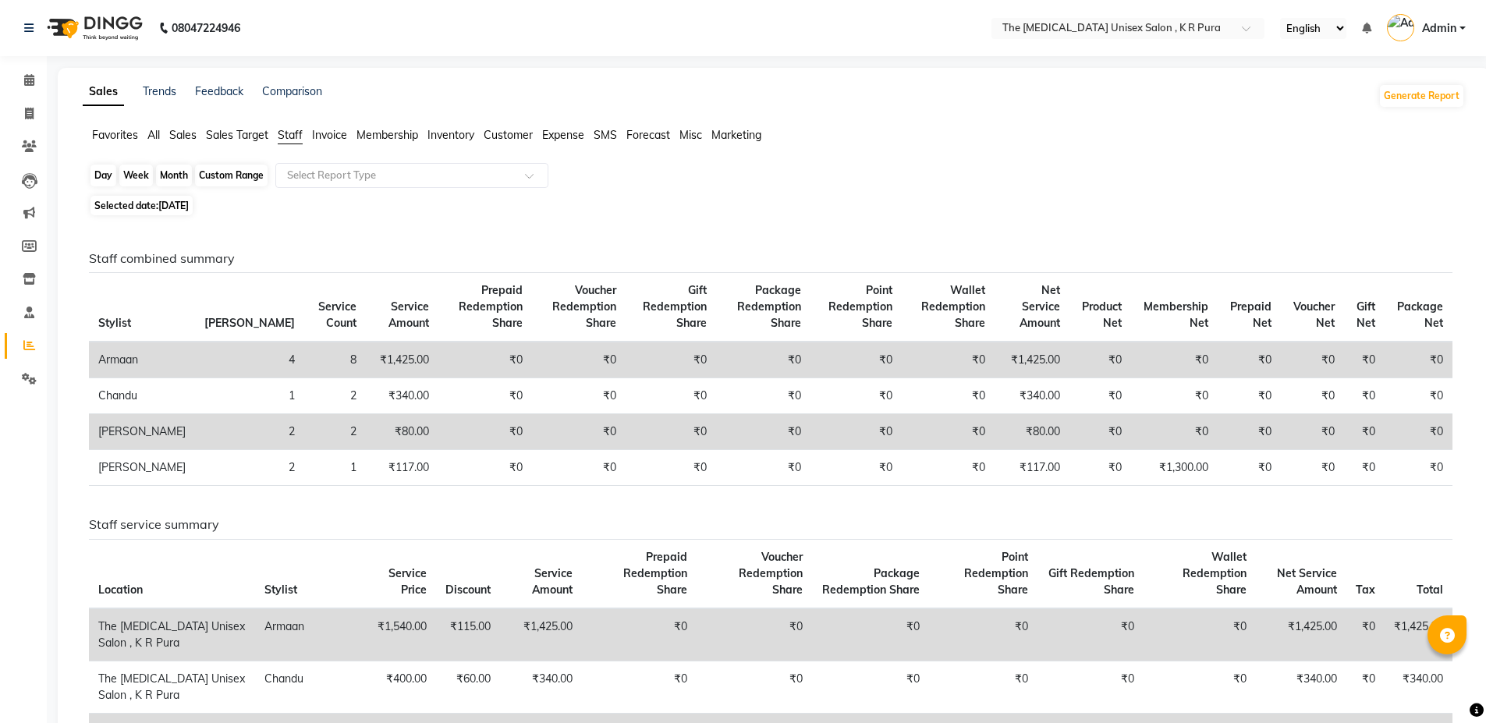
click at [106, 181] on div "Day" at bounding box center [104, 176] width 26 height 22
select select "8"
select select "2025"
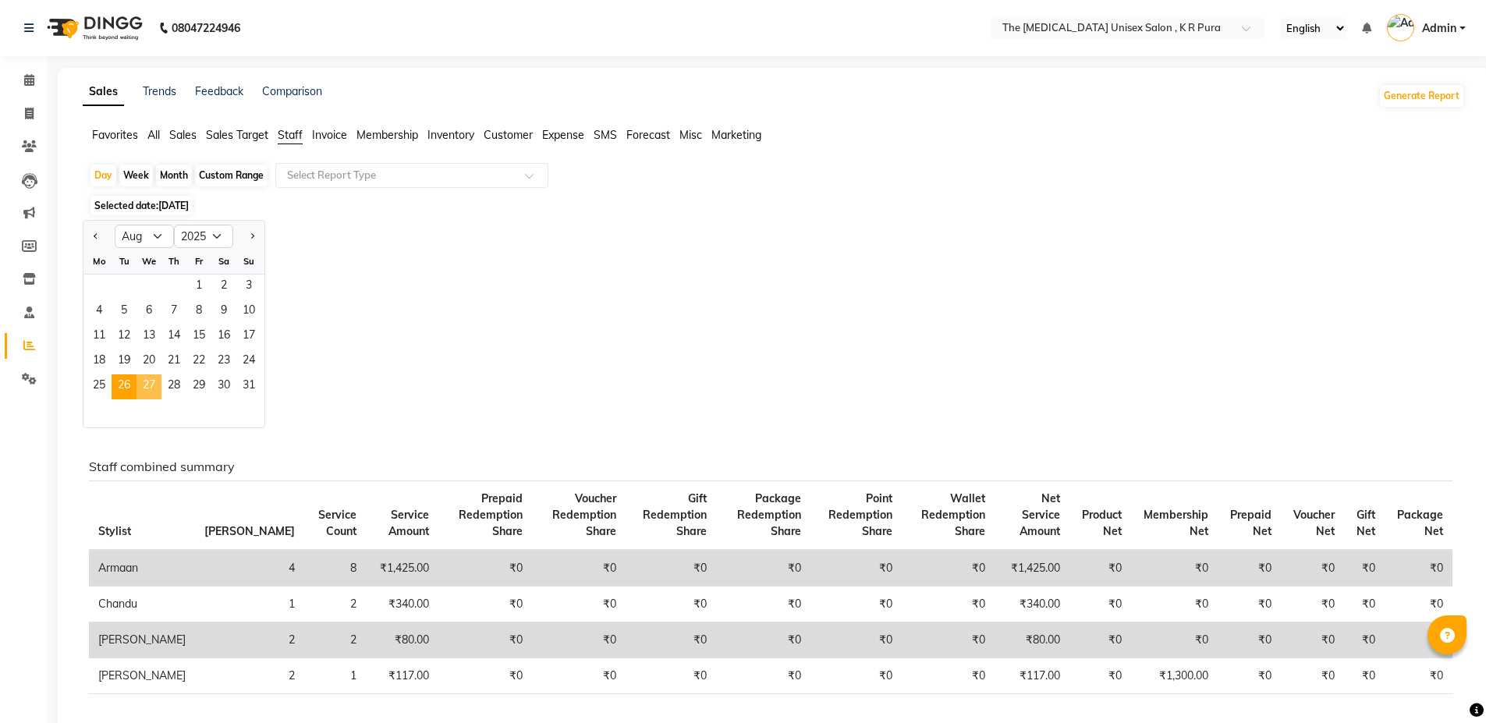
click at [143, 386] on span "27" at bounding box center [149, 387] width 25 height 25
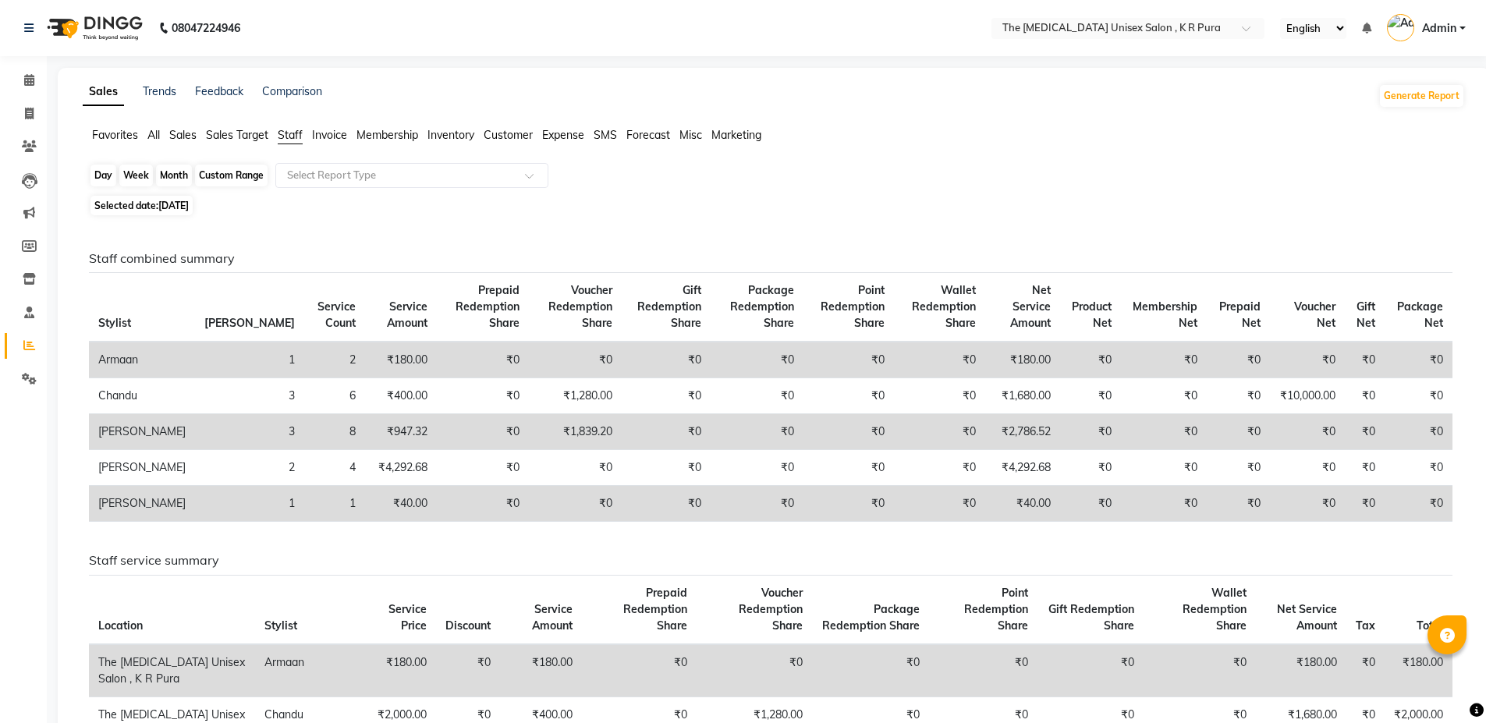
click at [103, 176] on div "Day" at bounding box center [104, 176] width 26 height 22
select select "8"
select select "2025"
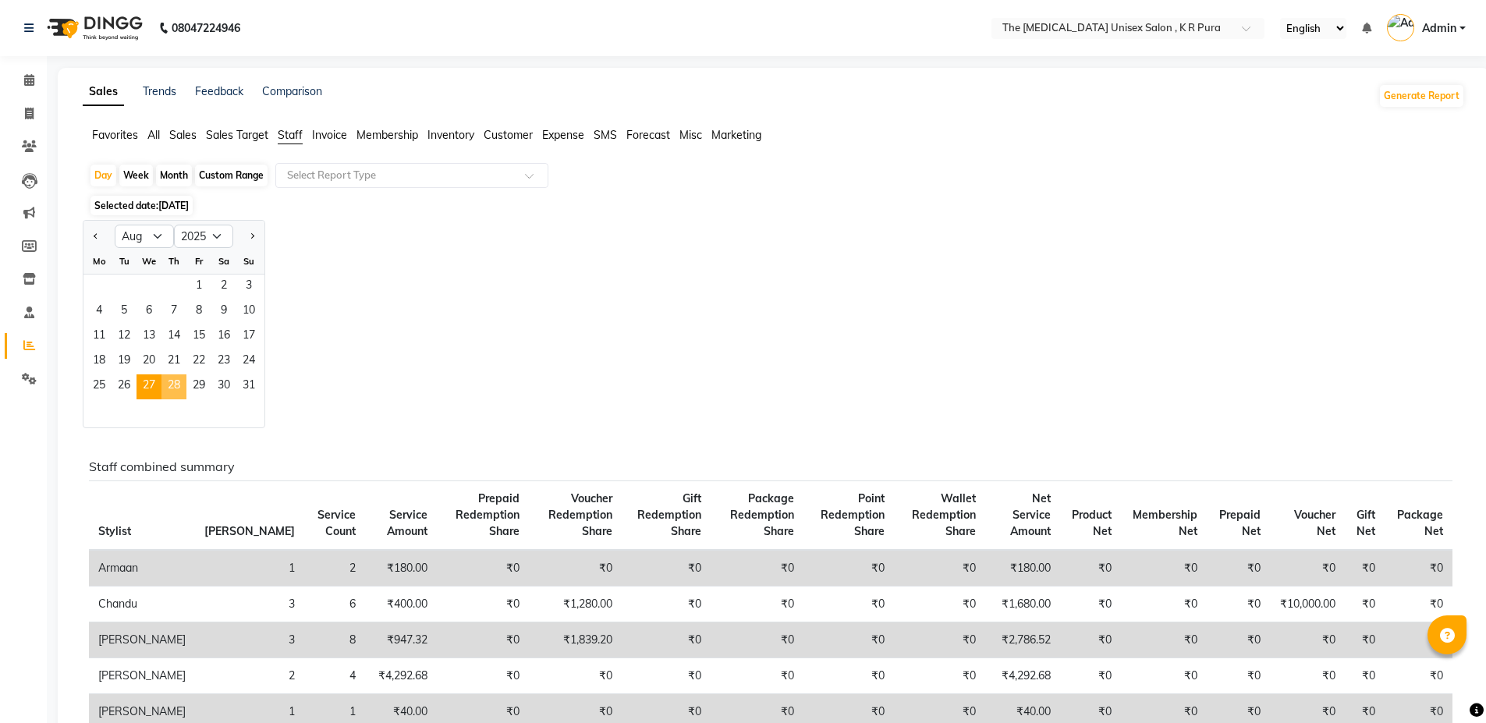
click at [169, 387] on span "28" at bounding box center [174, 387] width 25 height 25
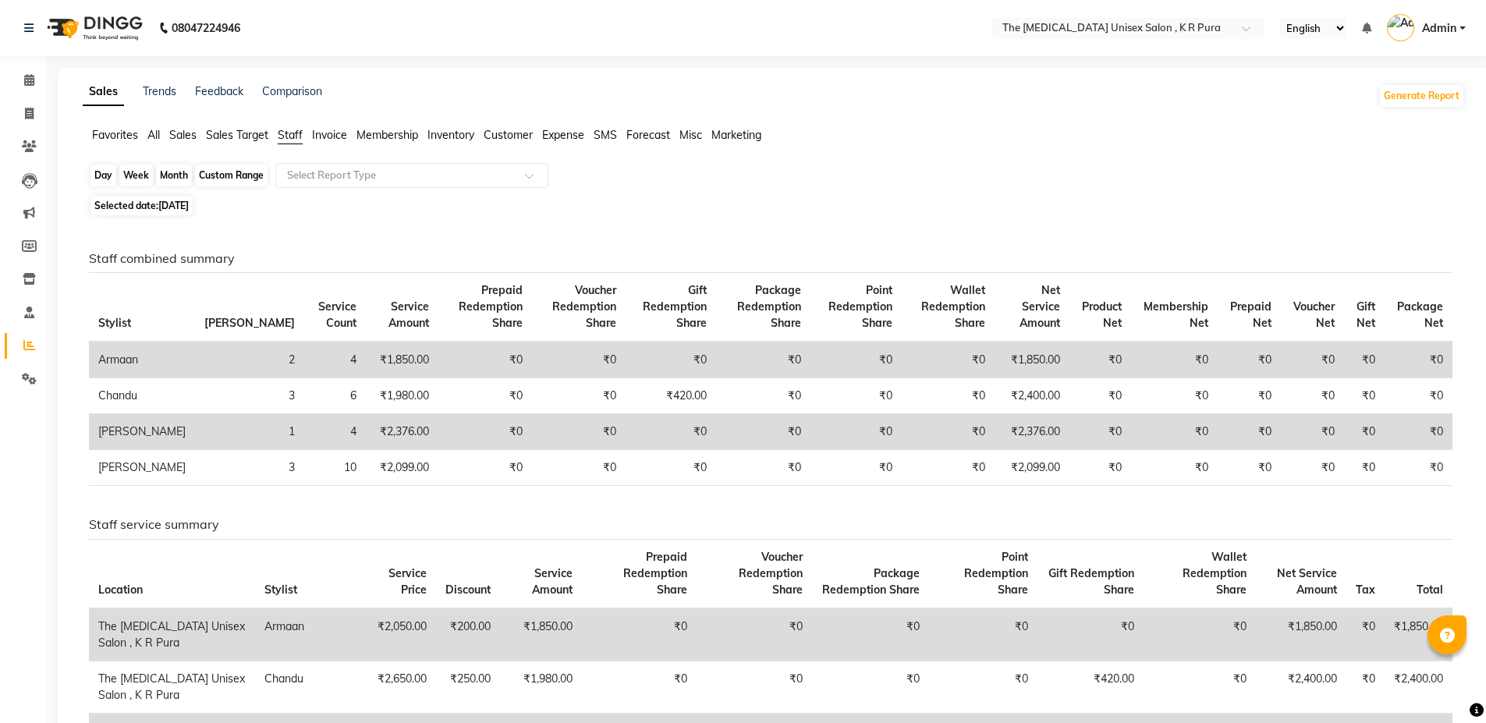
click at [106, 176] on div "Day" at bounding box center [104, 176] width 26 height 22
select select "8"
select select "2025"
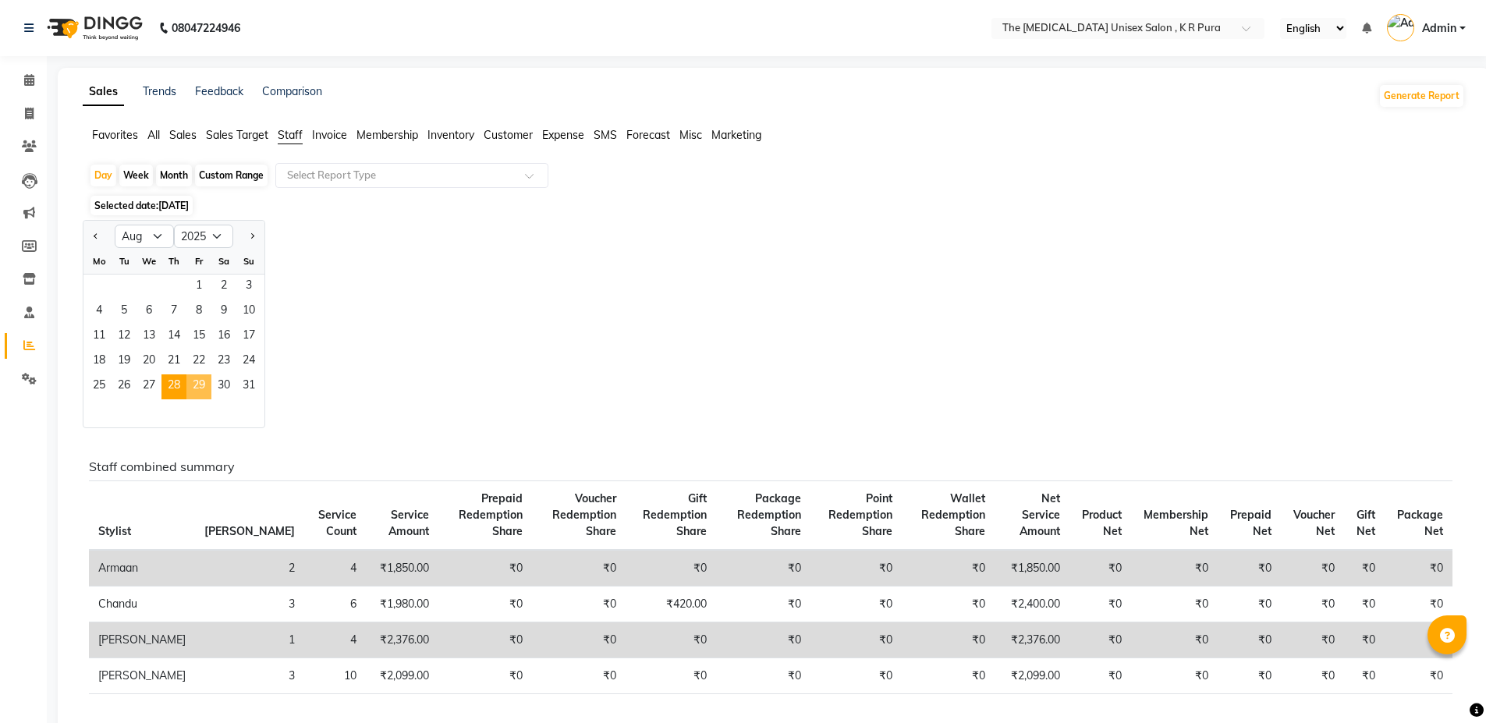
click at [199, 389] on span "29" at bounding box center [198, 387] width 25 height 25
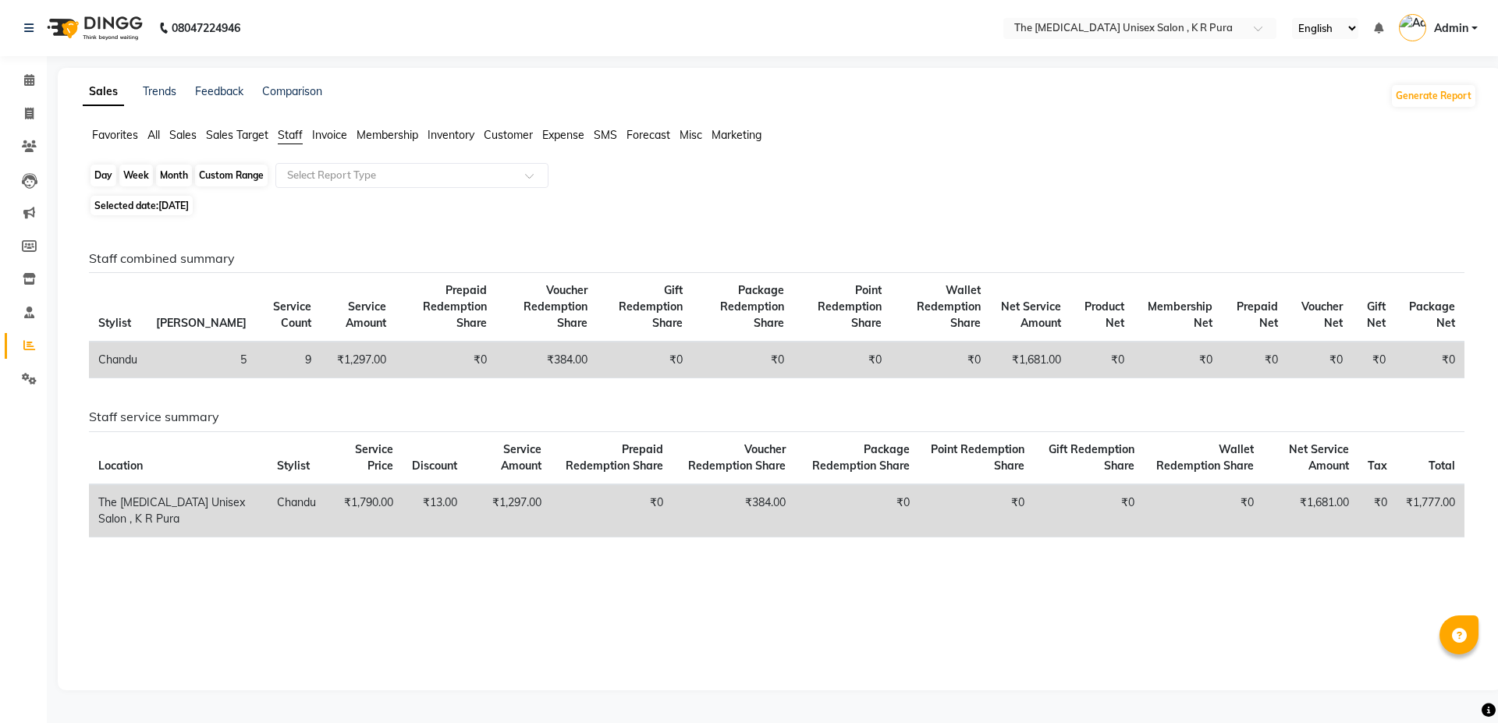
click at [100, 175] on div "Day" at bounding box center [104, 176] width 26 height 22
select select "8"
select select "2025"
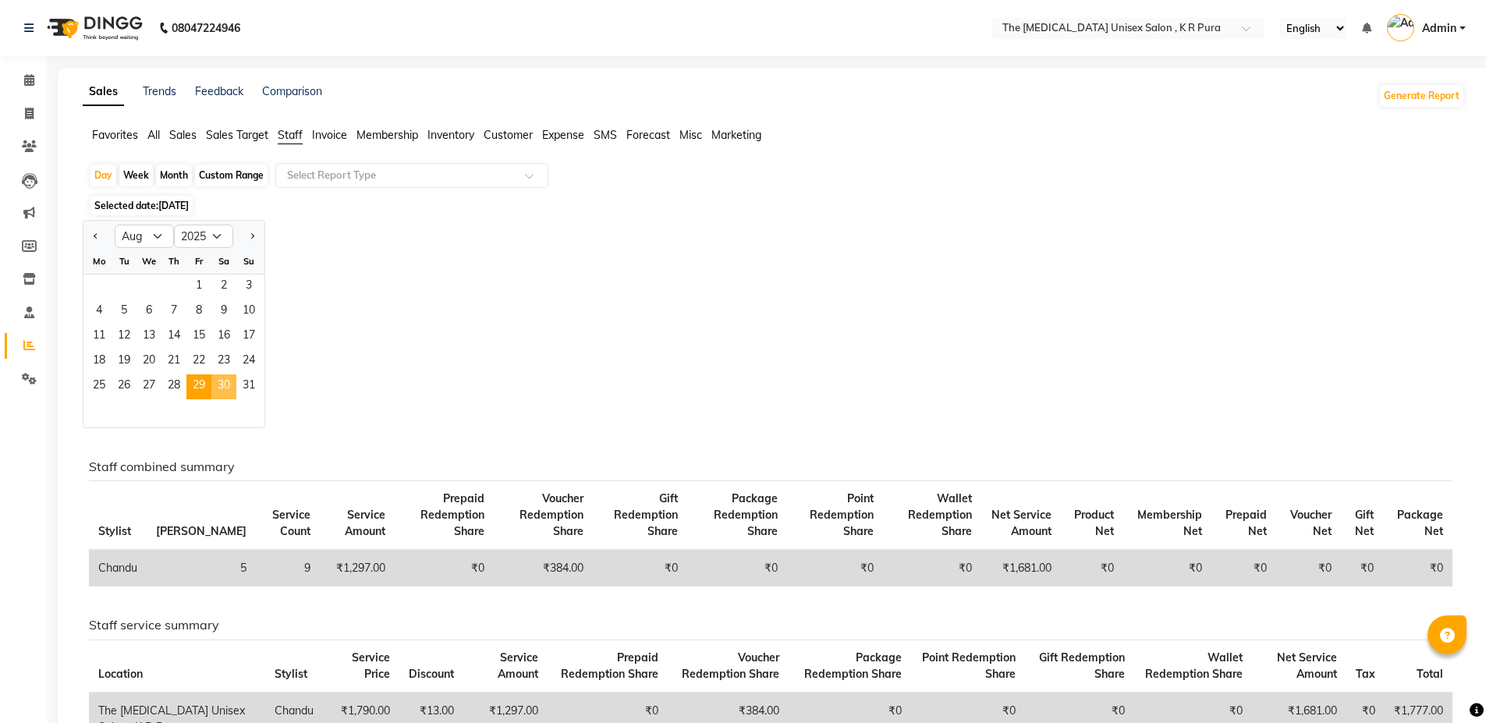
click at [227, 381] on span "30" at bounding box center [223, 387] width 25 height 25
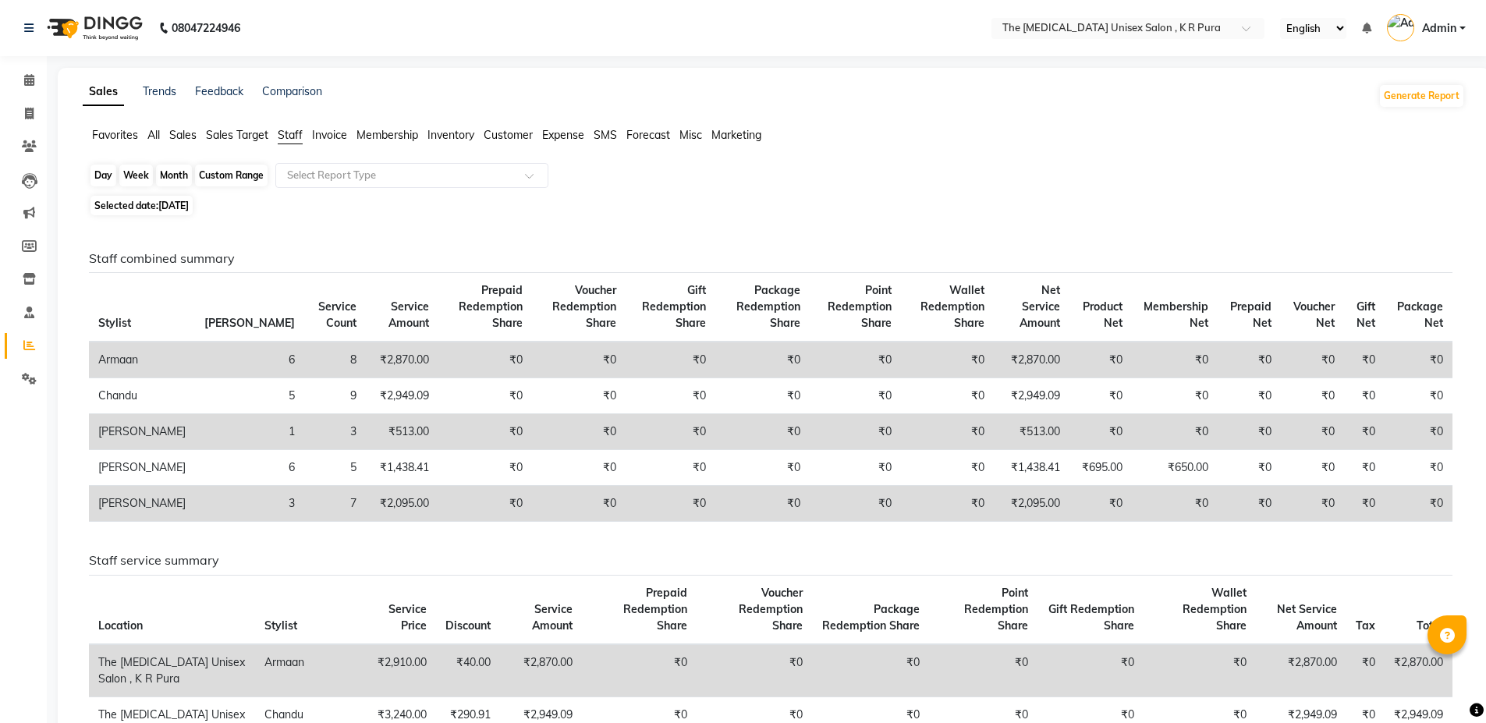
click at [99, 177] on div "Day" at bounding box center [104, 176] width 26 height 22
select select "8"
select select "2025"
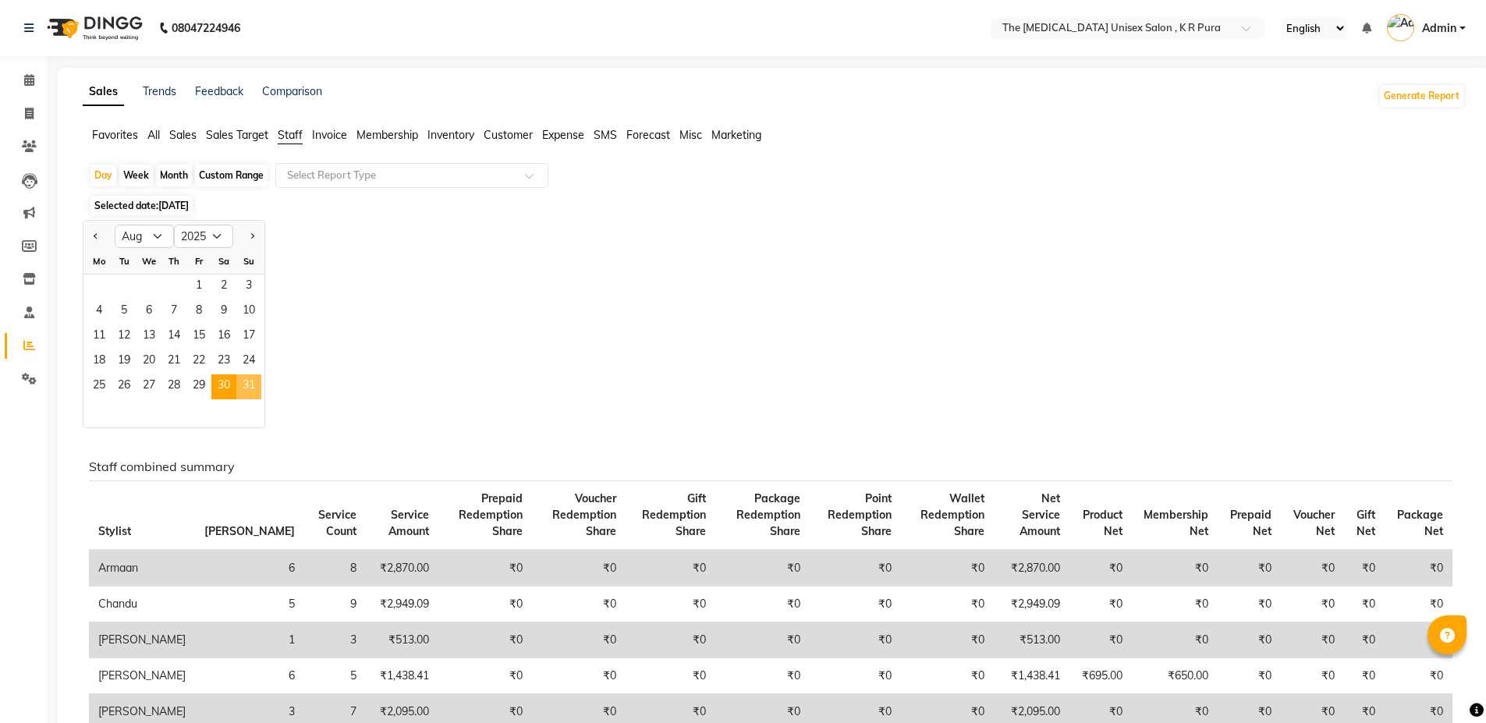
click at [252, 389] on span "31" at bounding box center [248, 387] width 25 height 25
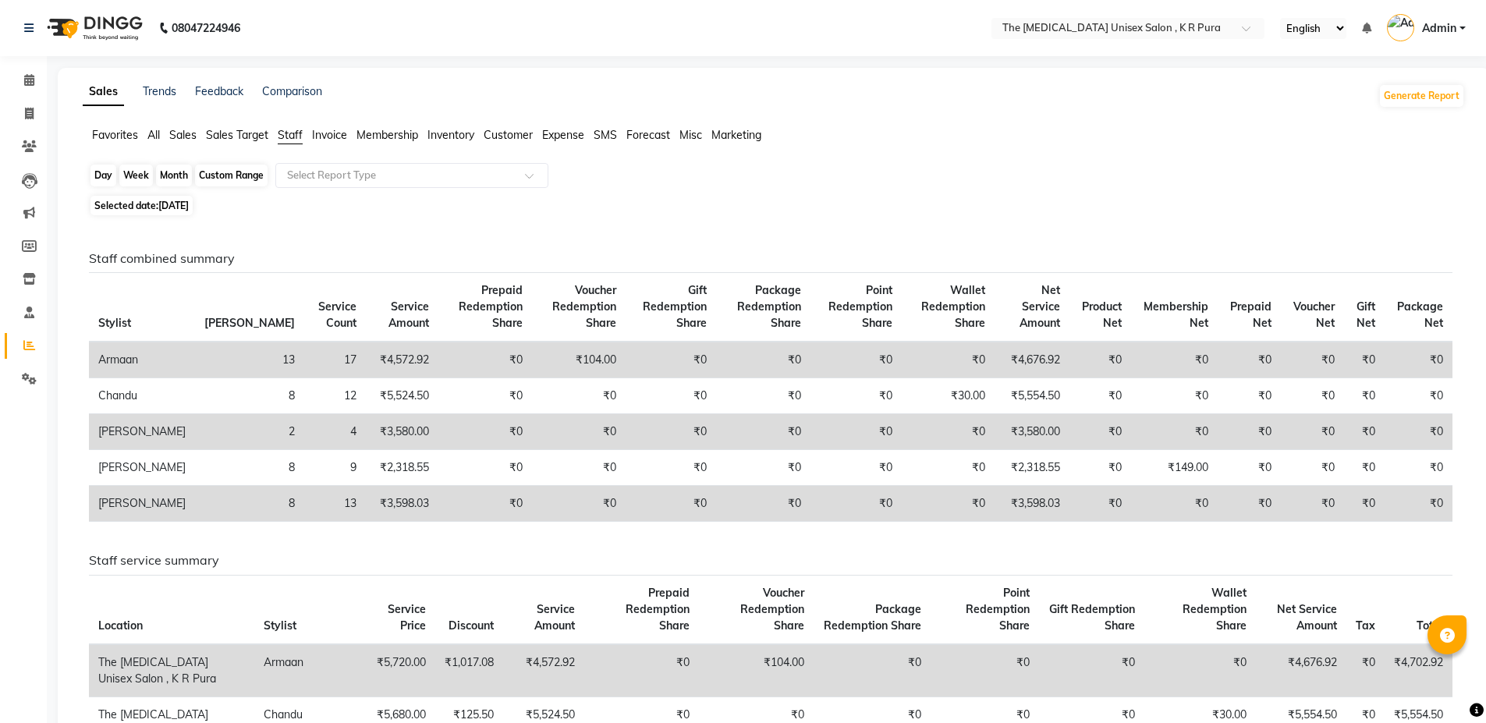
click at [111, 180] on div "Day" at bounding box center [104, 176] width 26 height 22
select select "8"
select select "2025"
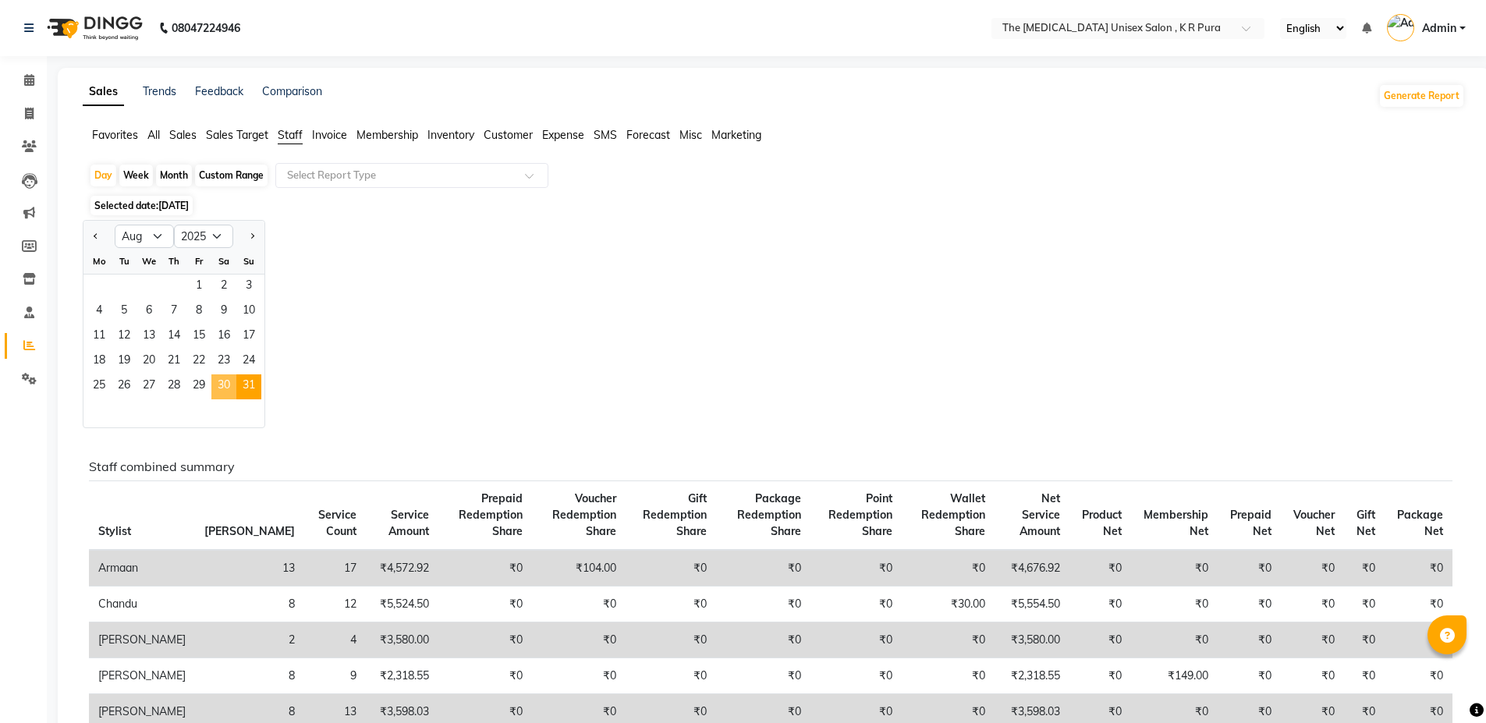
click at [230, 388] on span "30" at bounding box center [223, 387] width 25 height 25
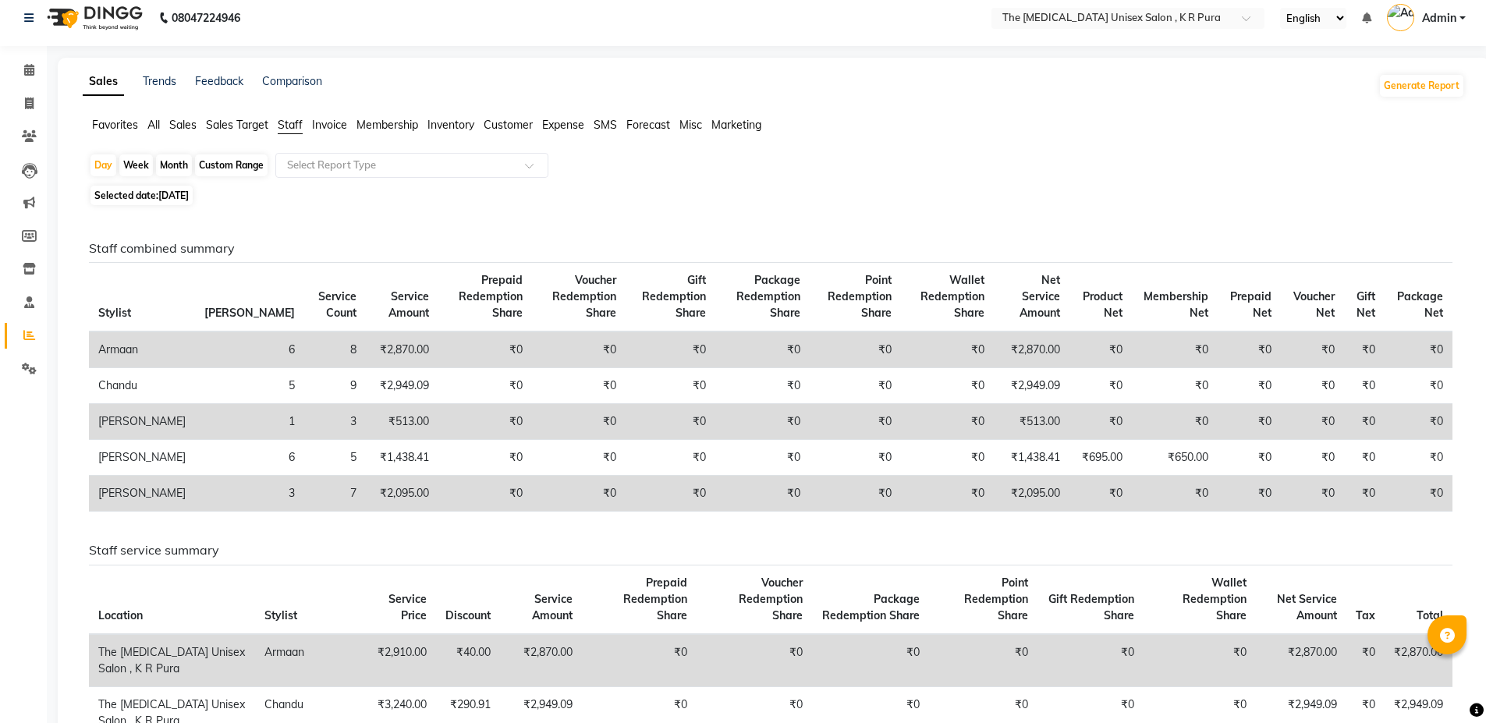
scroll to position [156, 0]
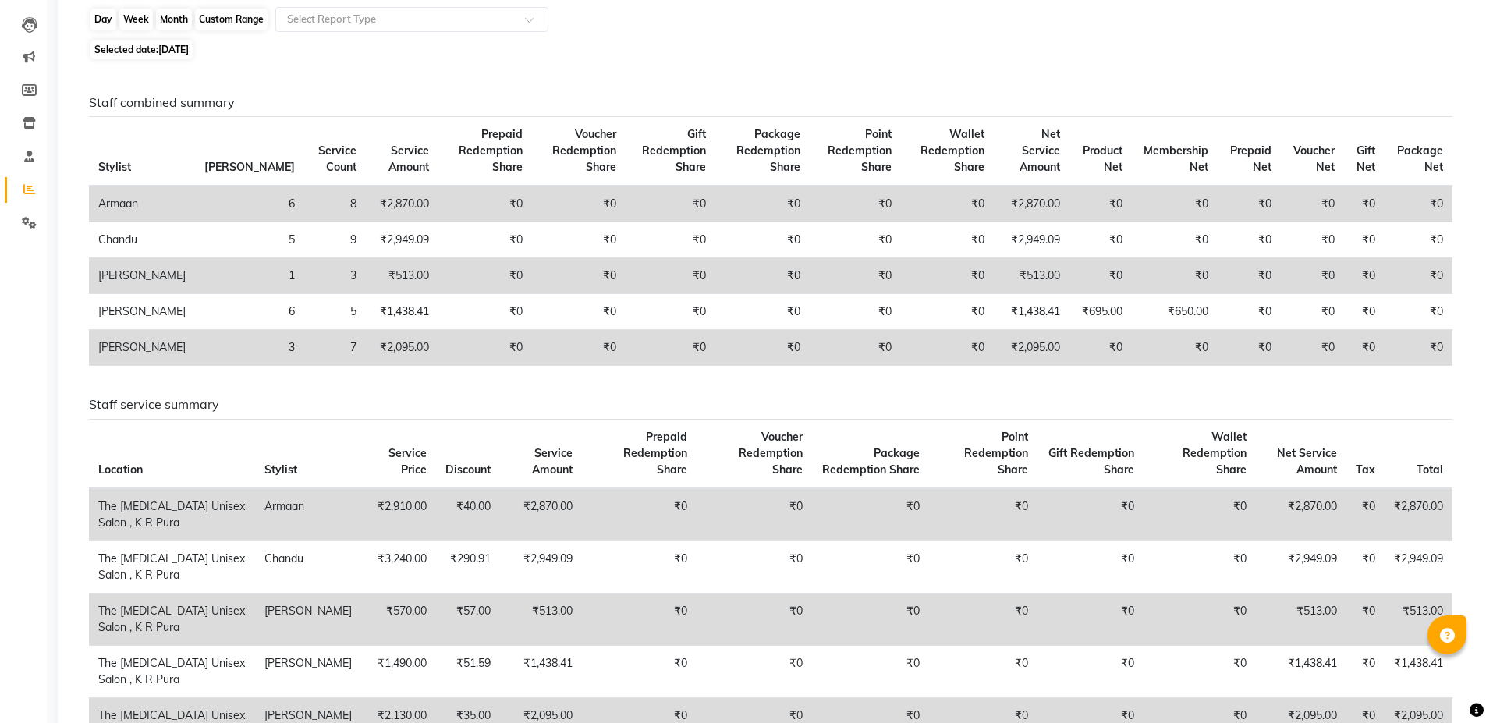
click at [105, 19] on div "Day" at bounding box center [104, 20] width 26 height 22
select select "8"
select select "2025"
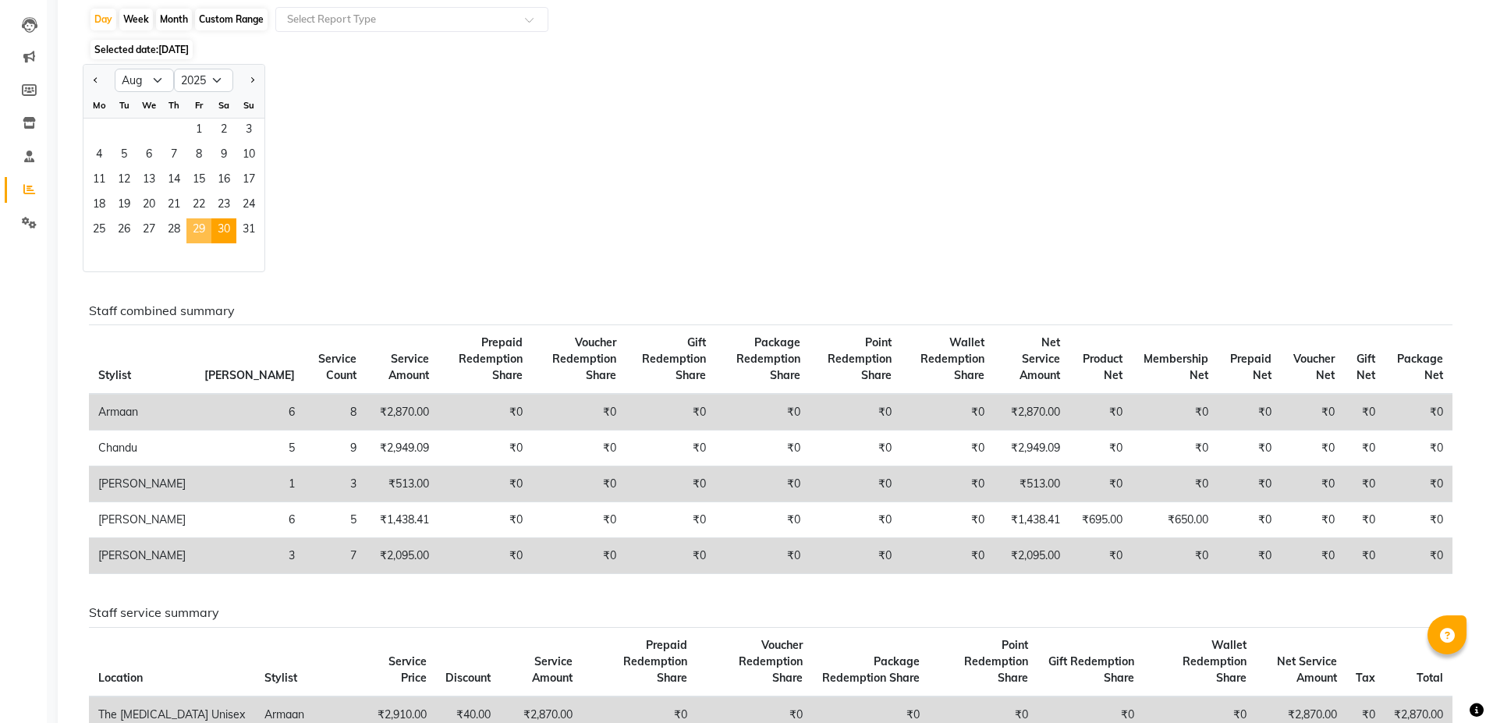
click at [193, 232] on span "29" at bounding box center [198, 230] width 25 height 25
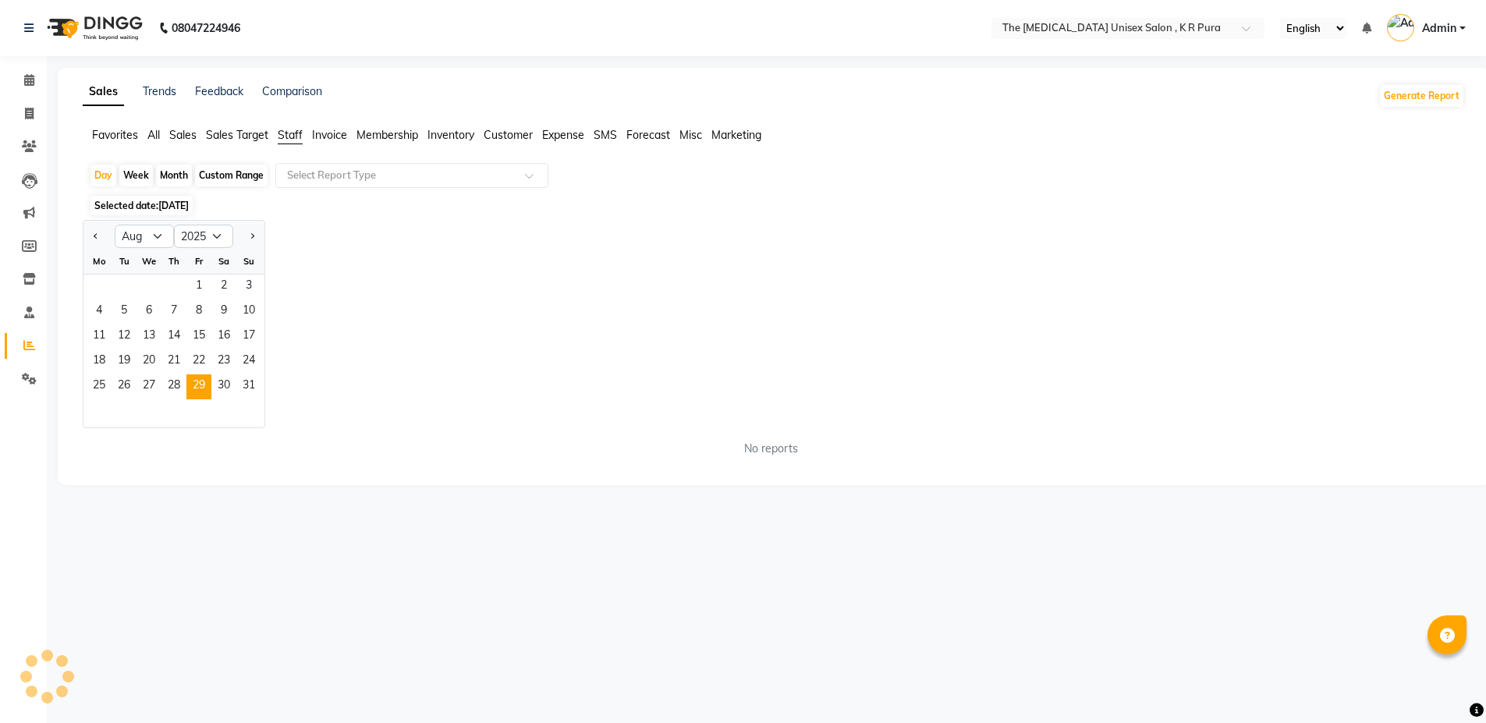
scroll to position [0, 0]
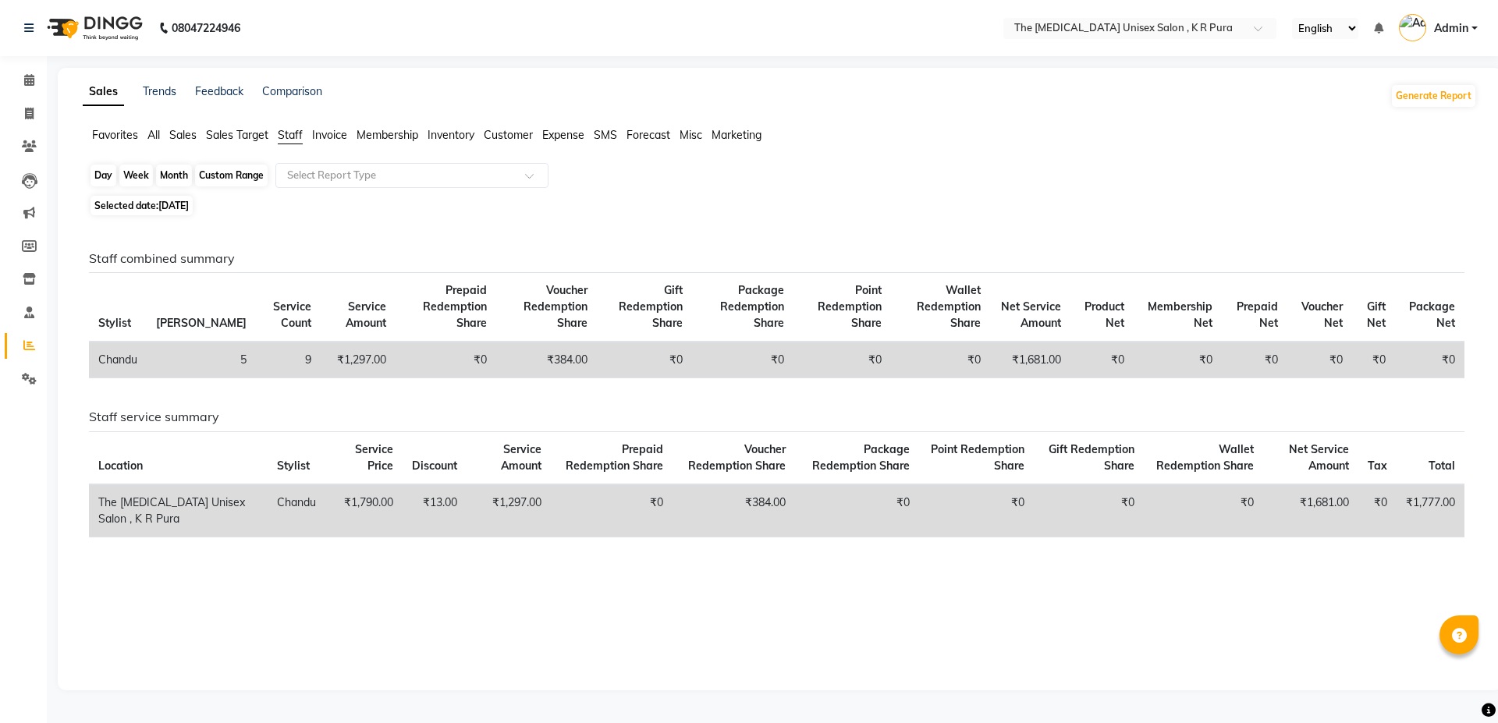
click at [106, 179] on div "Day" at bounding box center [104, 176] width 26 height 22
select select "8"
select select "2025"
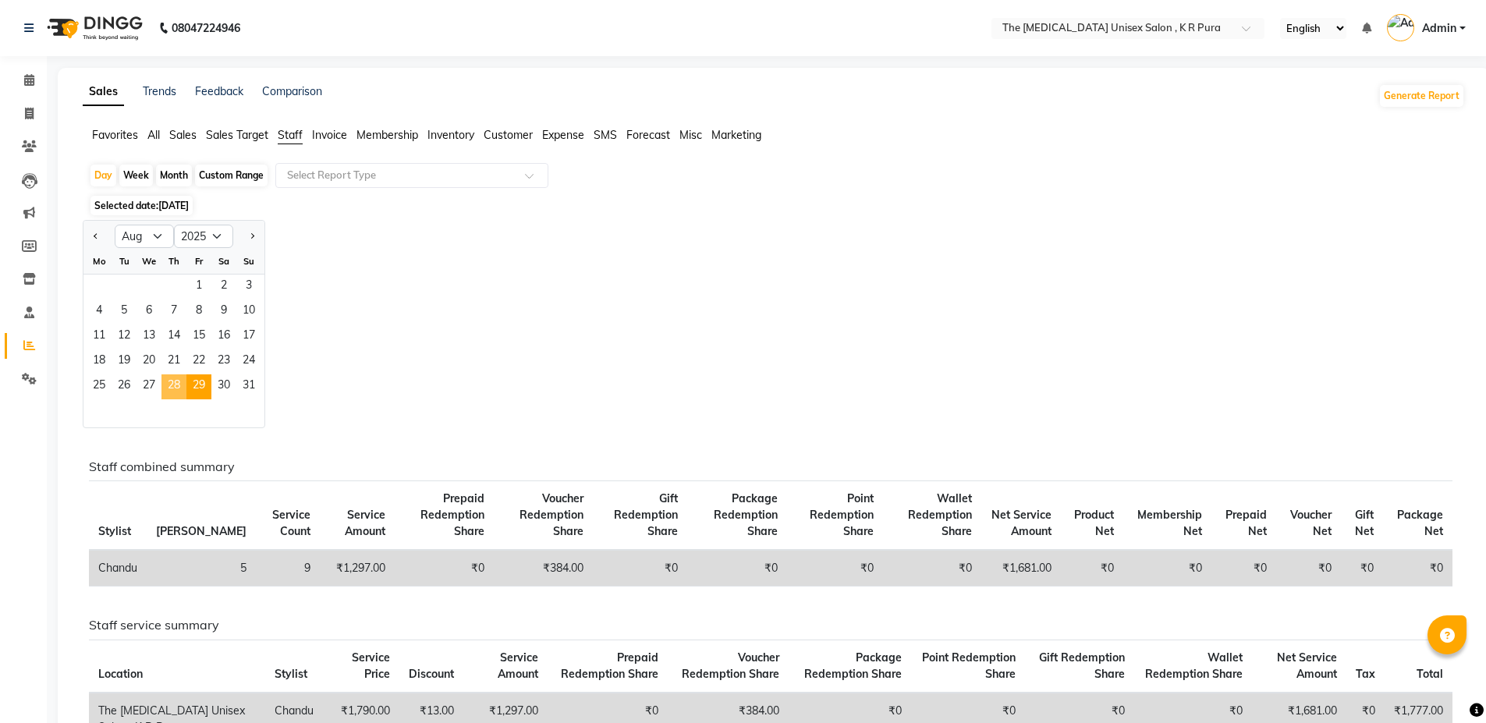
click at [173, 394] on span "28" at bounding box center [174, 387] width 25 height 25
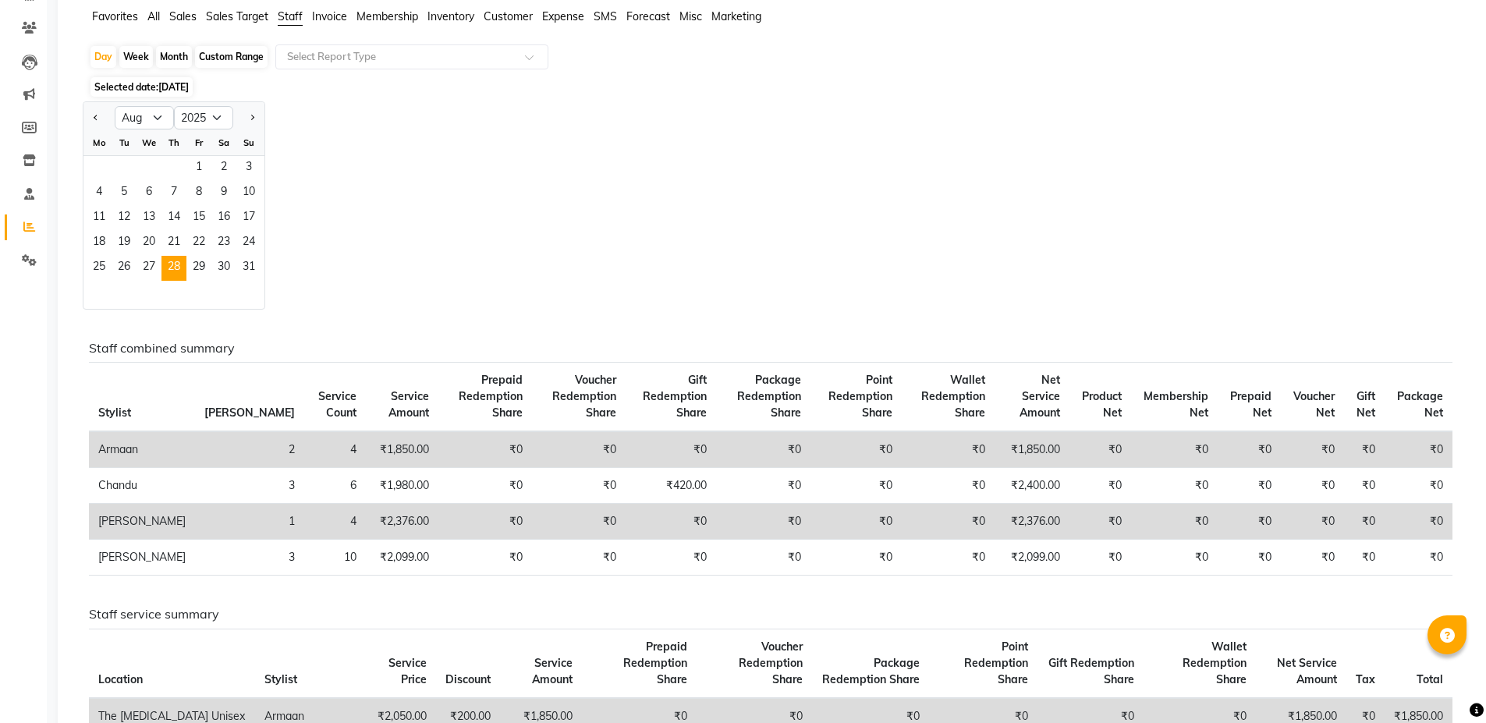
scroll to position [156, 0]
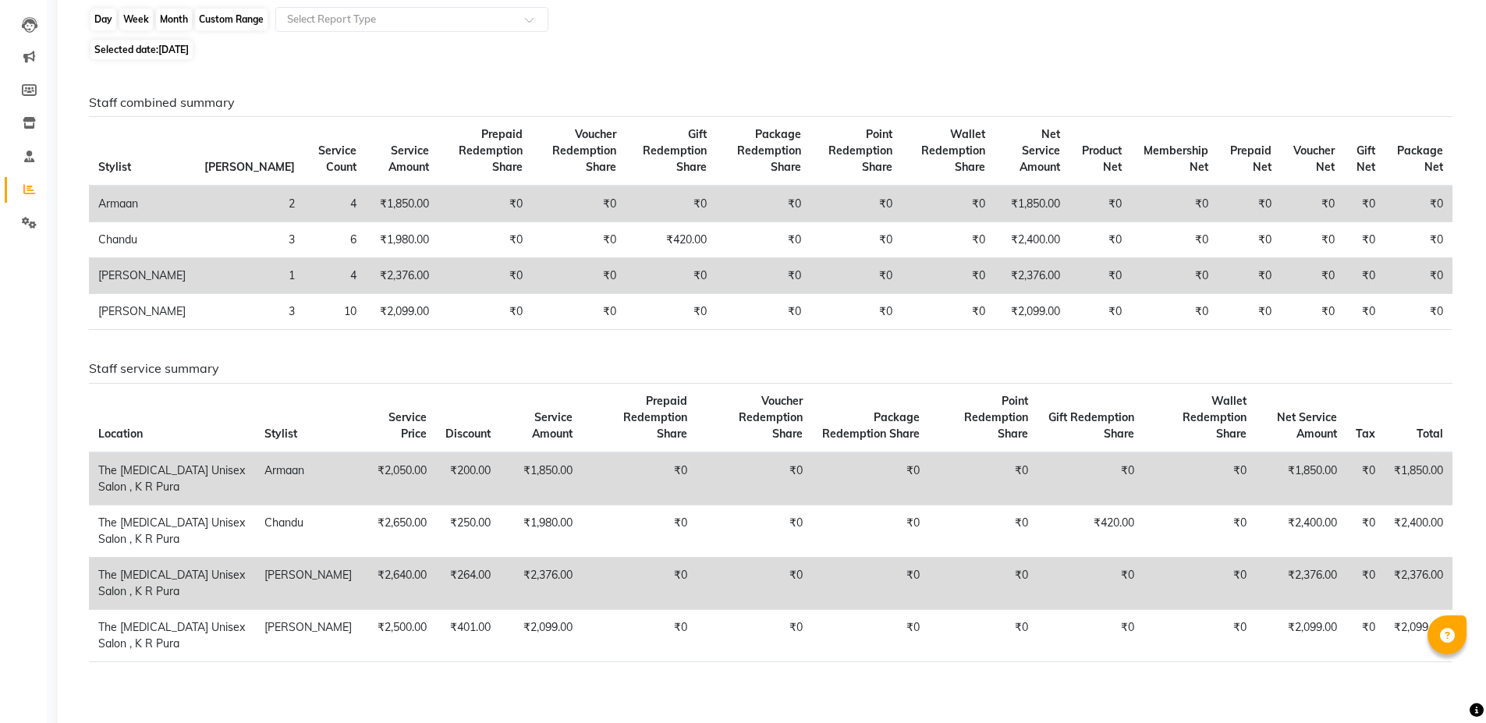
click at [110, 27] on div "Day" at bounding box center [104, 20] width 26 height 22
select select "8"
select select "2025"
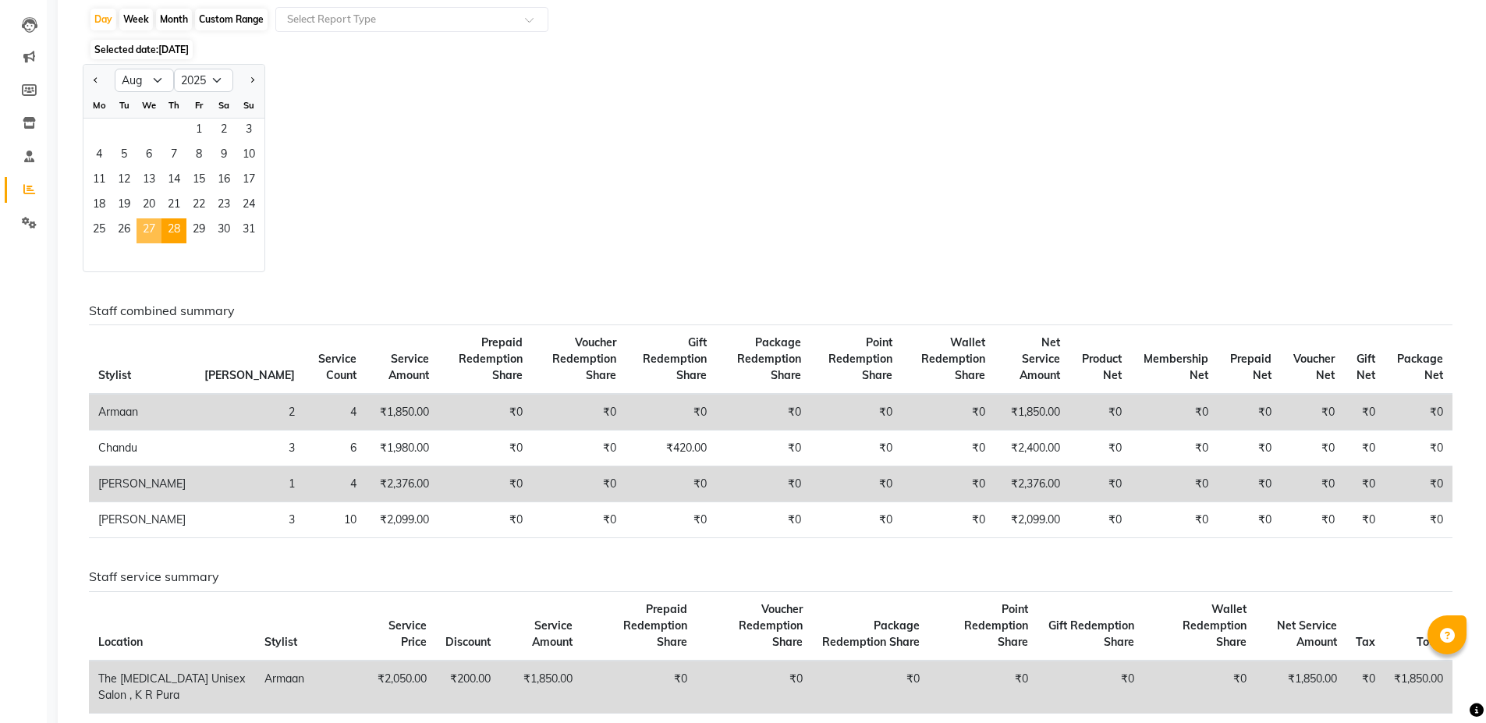
click at [146, 229] on span "27" at bounding box center [149, 230] width 25 height 25
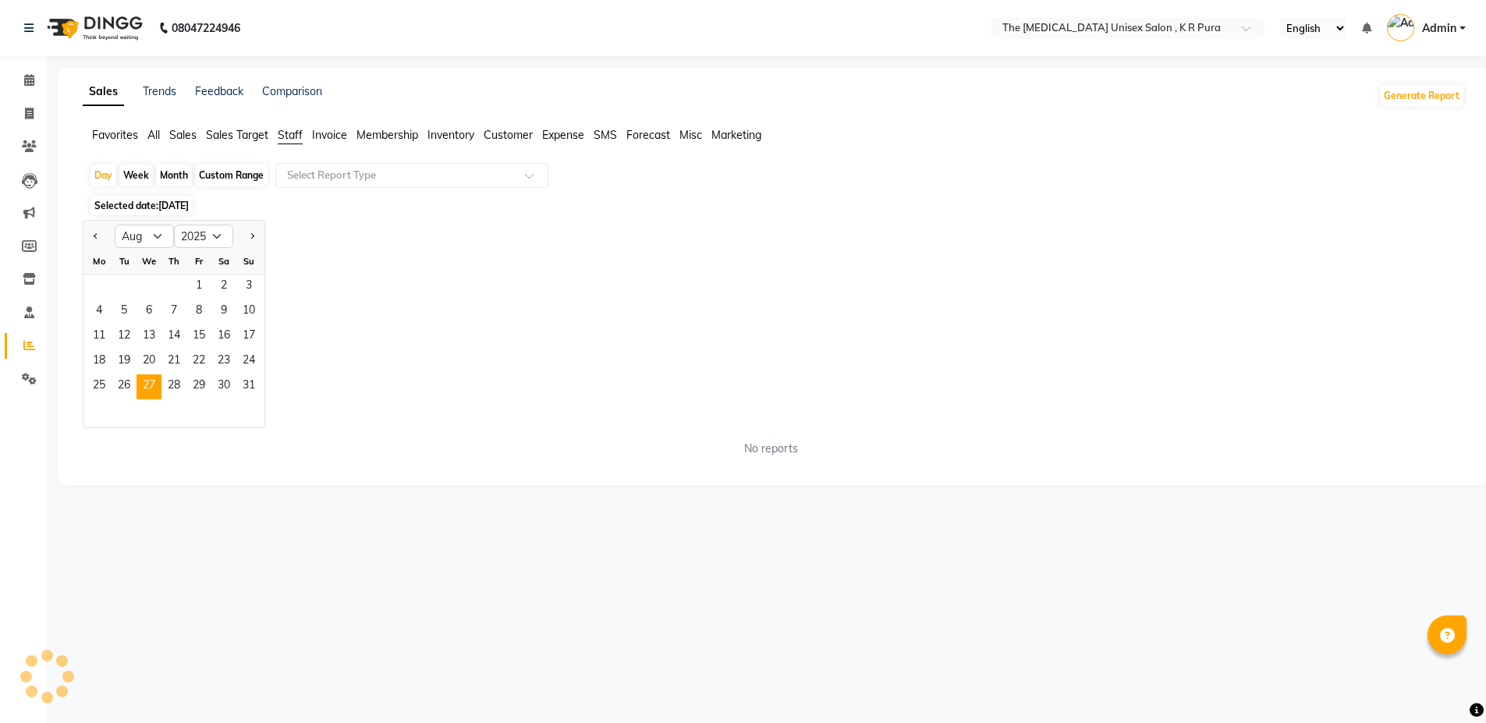
scroll to position [0, 0]
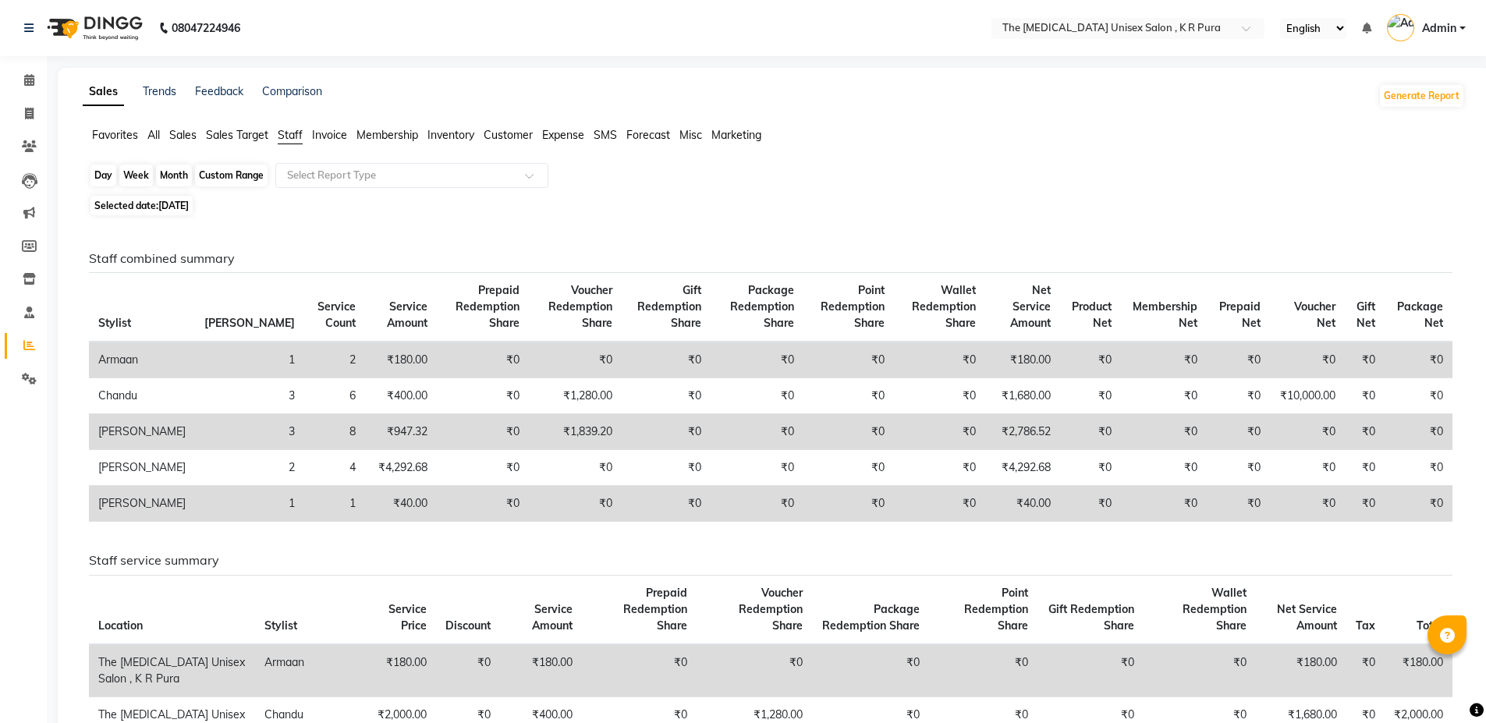
click at [104, 176] on div "Day" at bounding box center [104, 176] width 26 height 22
select select "8"
select select "2025"
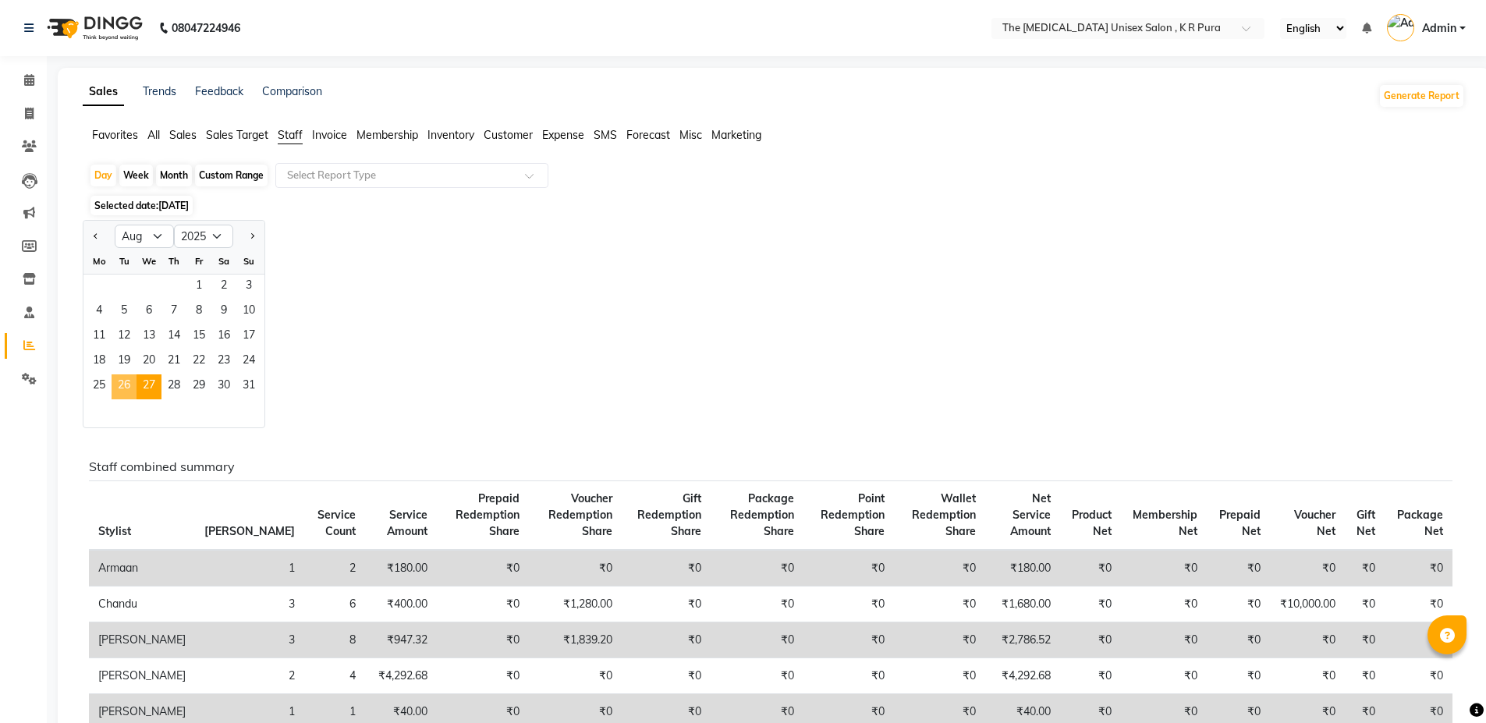
click at [126, 393] on span "26" at bounding box center [124, 387] width 25 height 25
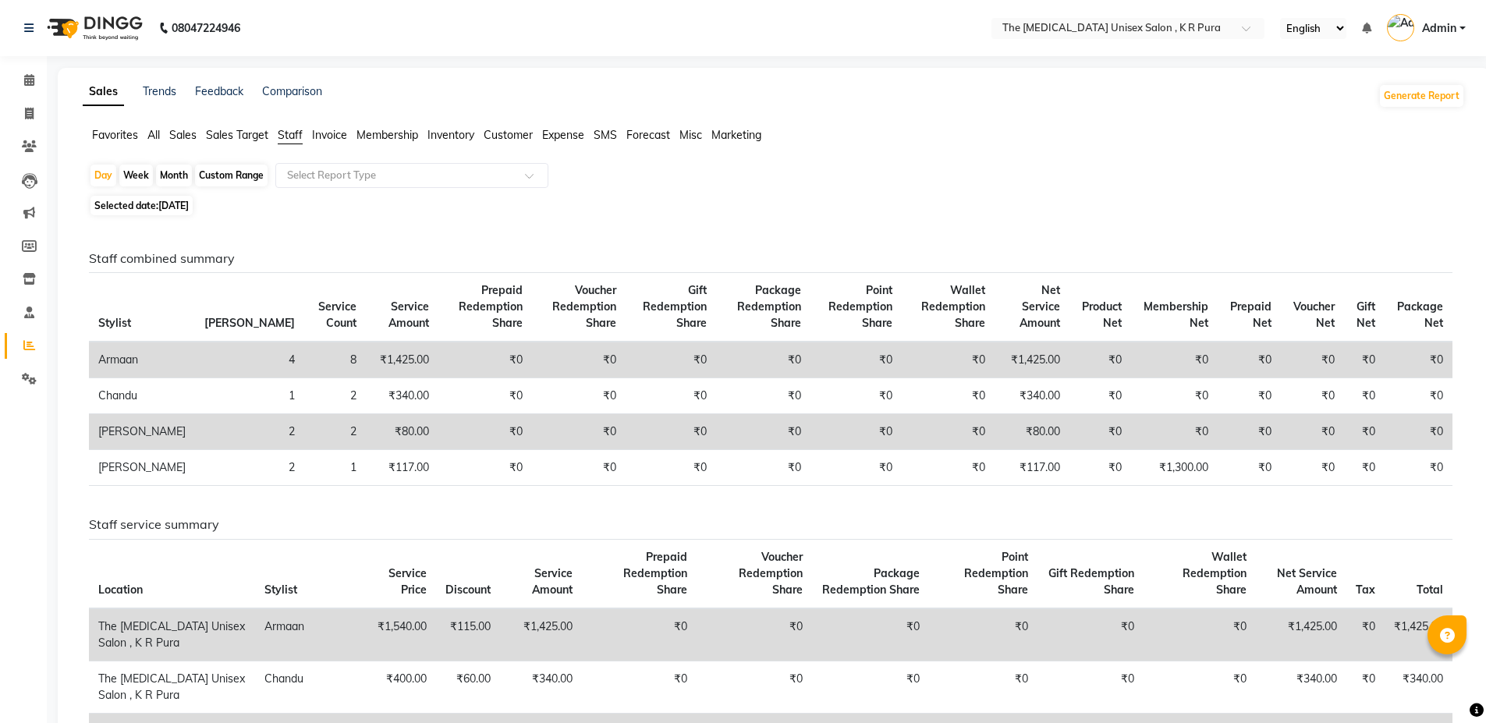
scroll to position [78, 0]
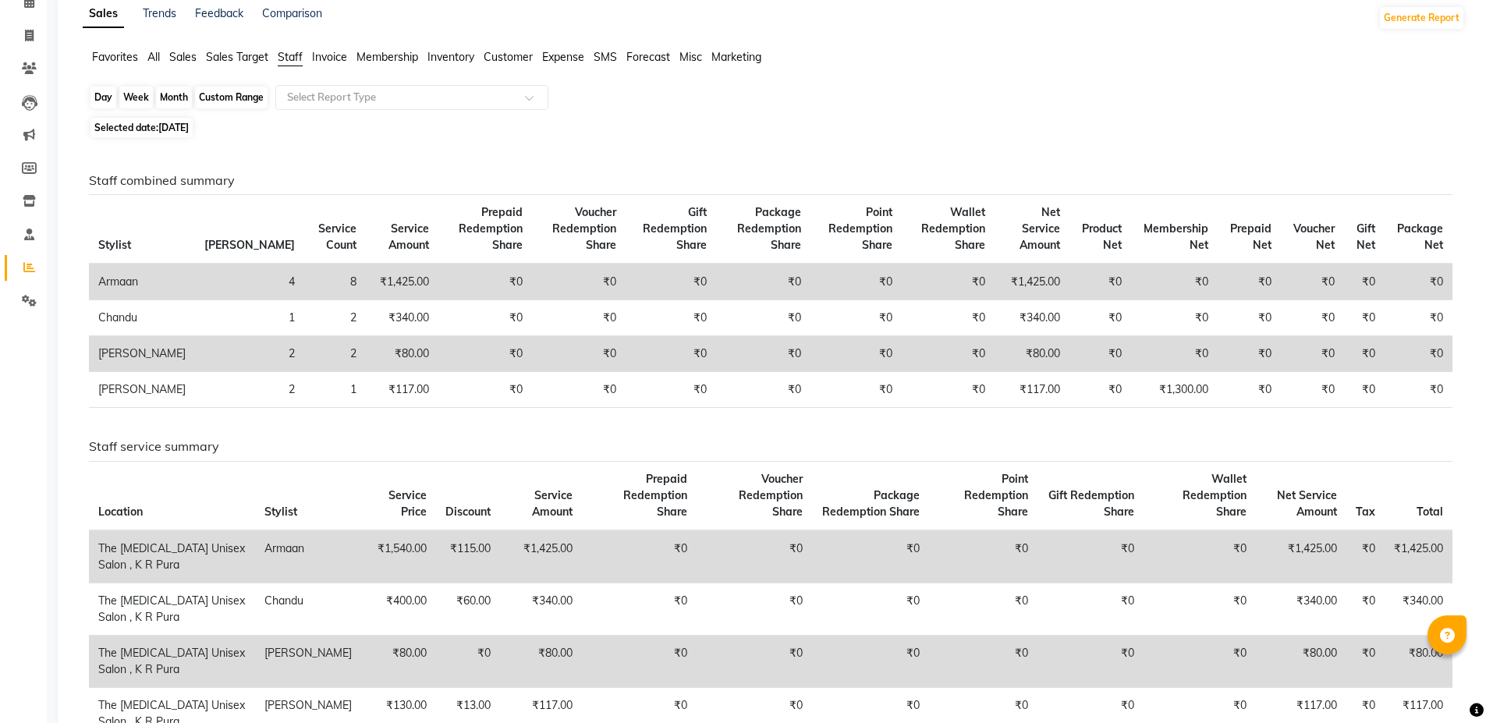
click at [106, 92] on div "Day" at bounding box center [104, 98] width 26 height 22
select select "8"
select select "2025"
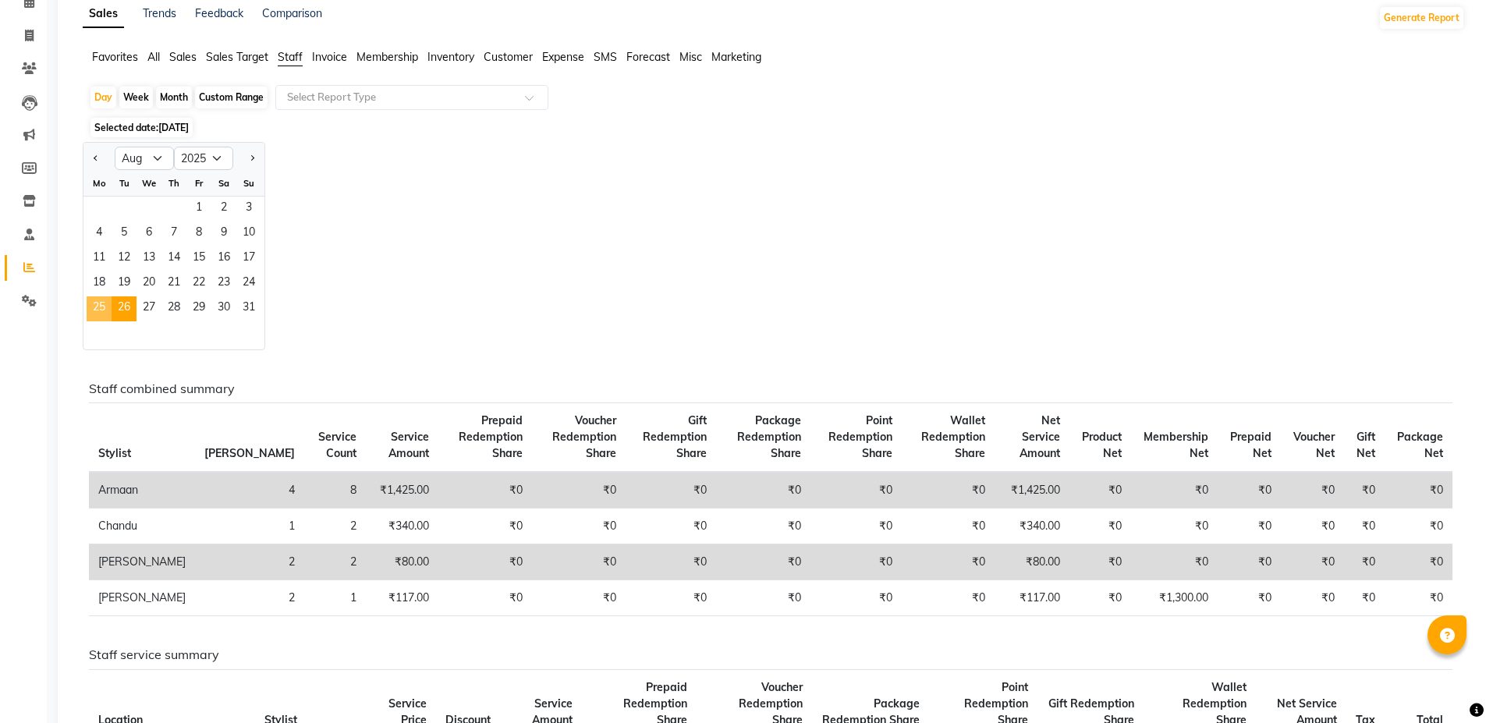
click at [99, 310] on span "25" at bounding box center [99, 308] width 25 height 25
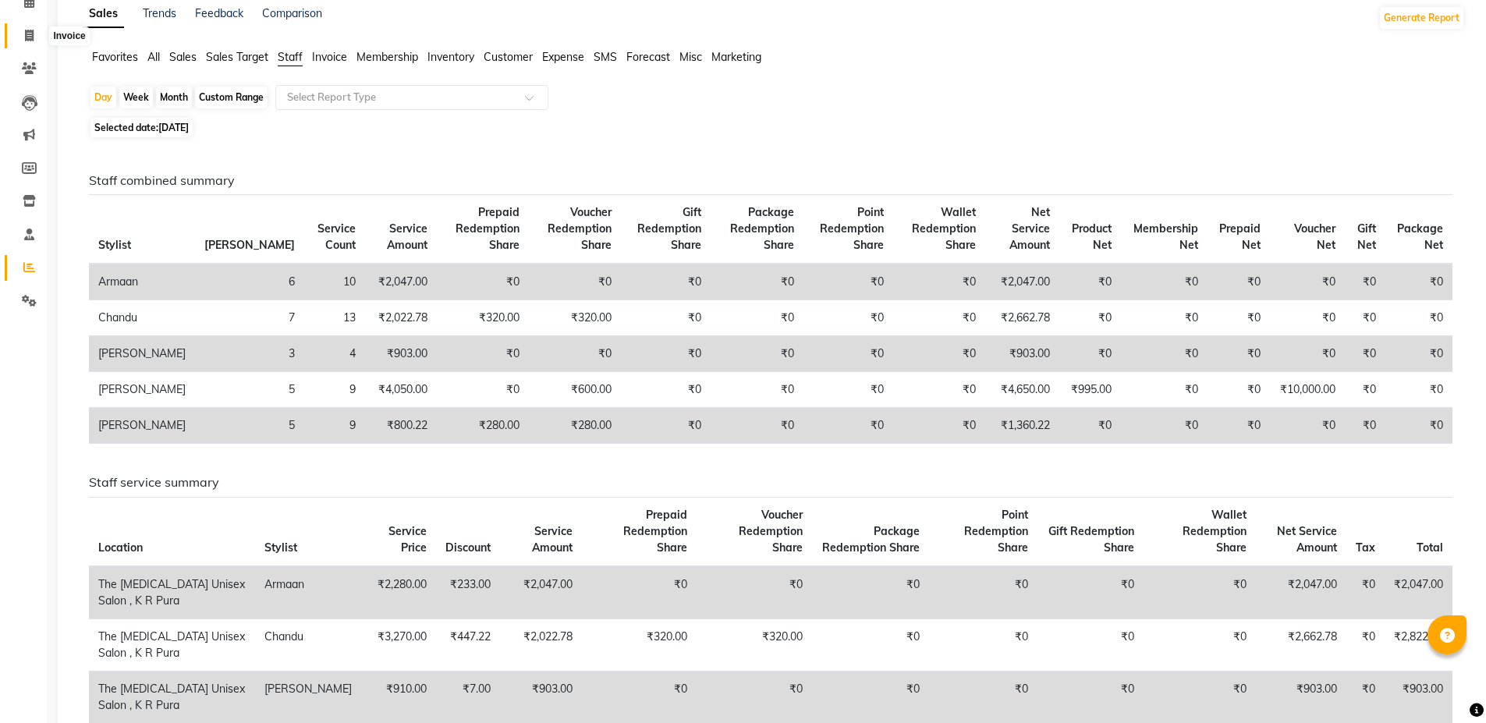
click at [27, 41] on span at bounding box center [29, 36] width 27 height 18
select select "service"
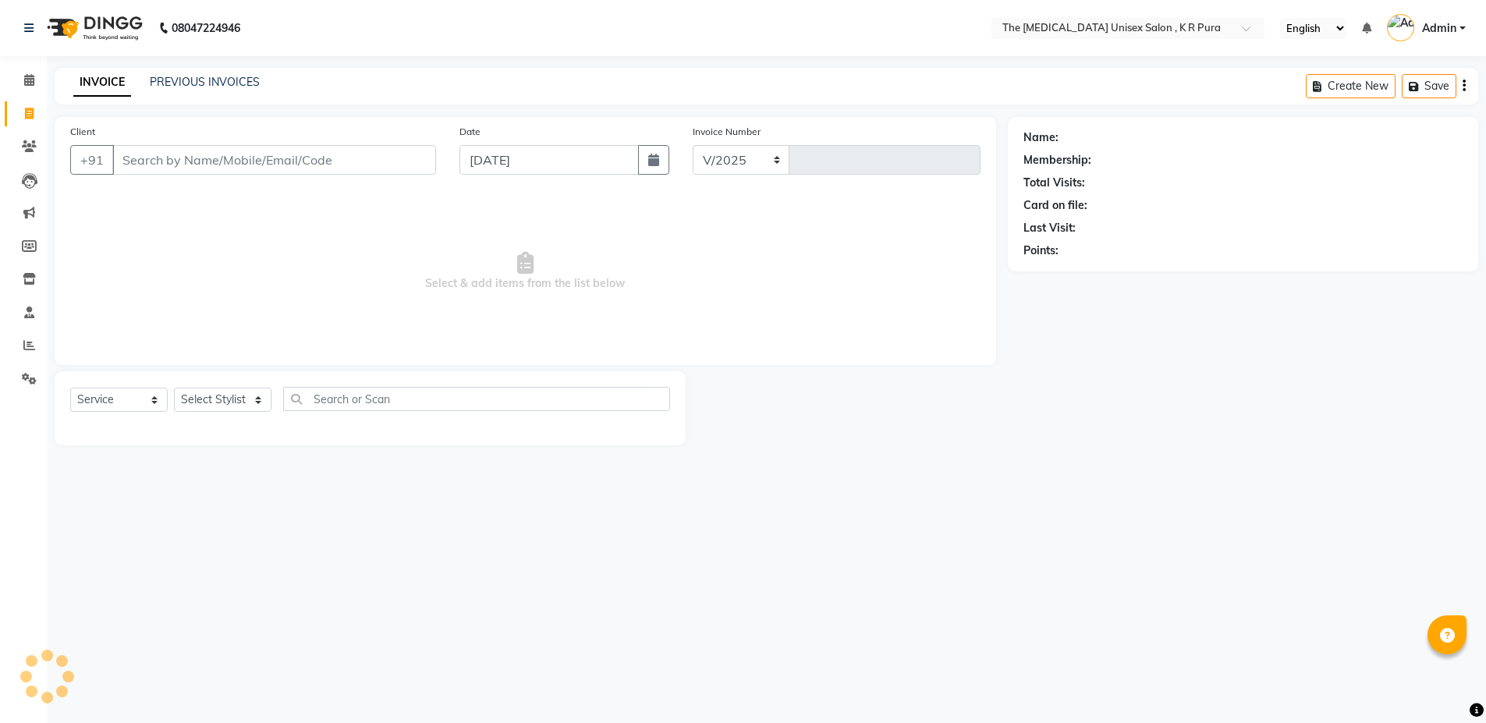
select select "4050"
type input "2850"
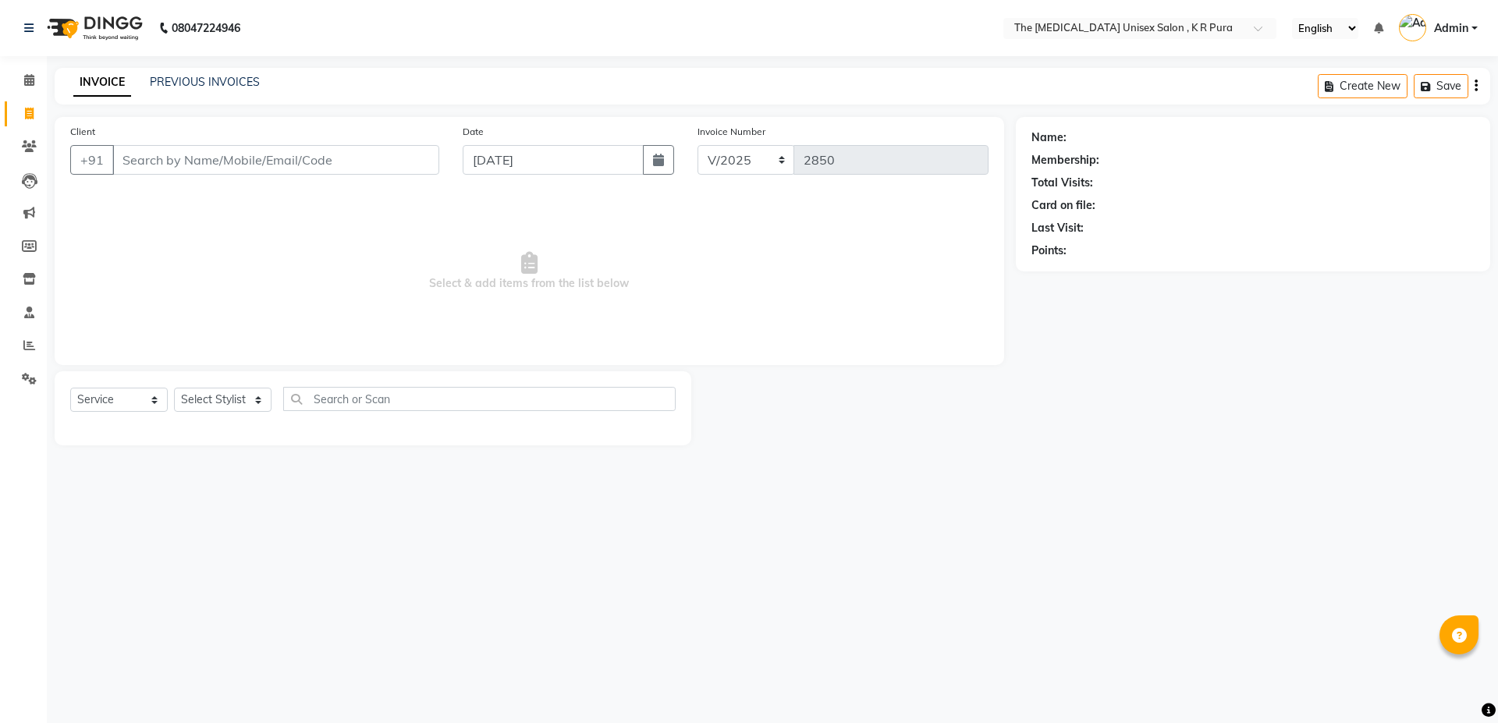
click at [1455, 34] on span "Admin" at bounding box center [1451, 28] width 34 height 16
click at [1418, 110] on link "Sign out" at bounding box center [1397, 112] width 143 height 24
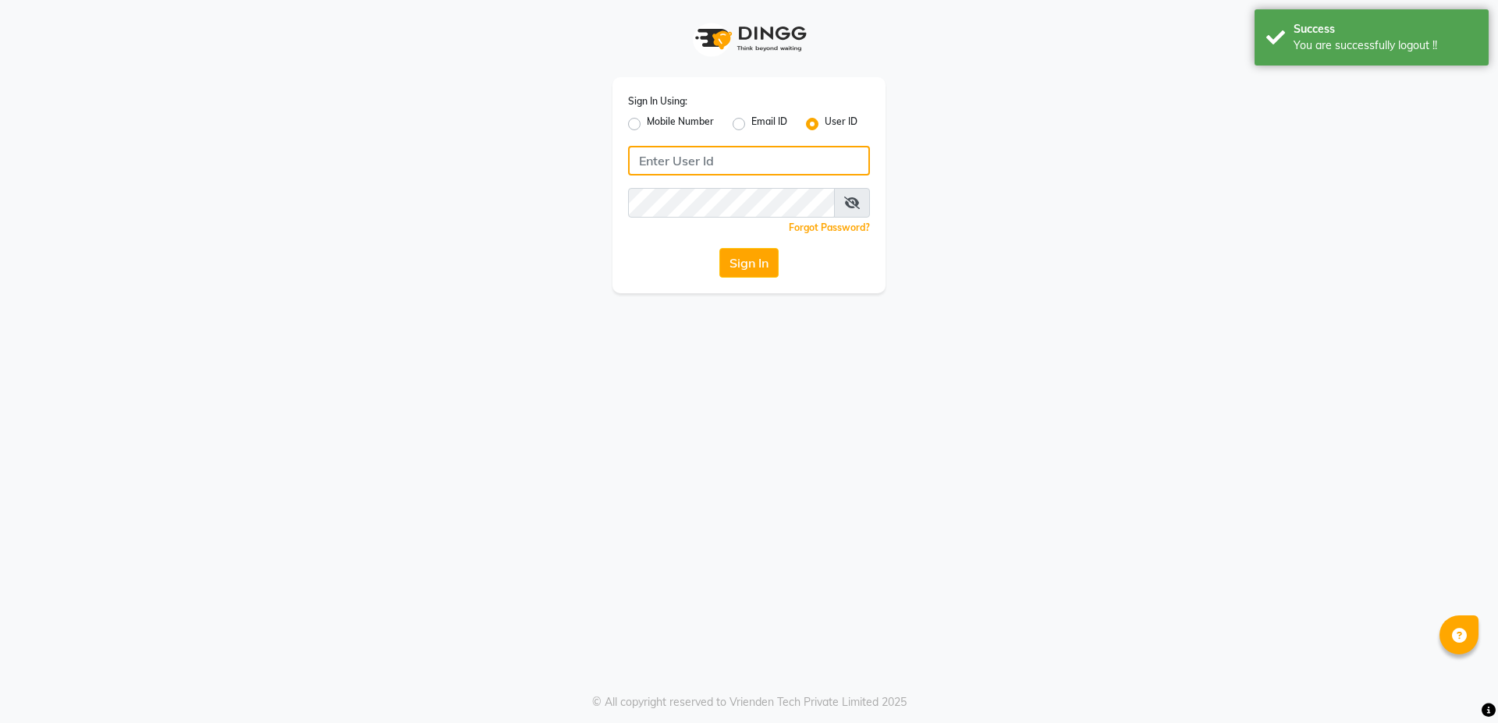
type input "6366794514"
